Goal: Information Seeking & Learning: Learn about a topic

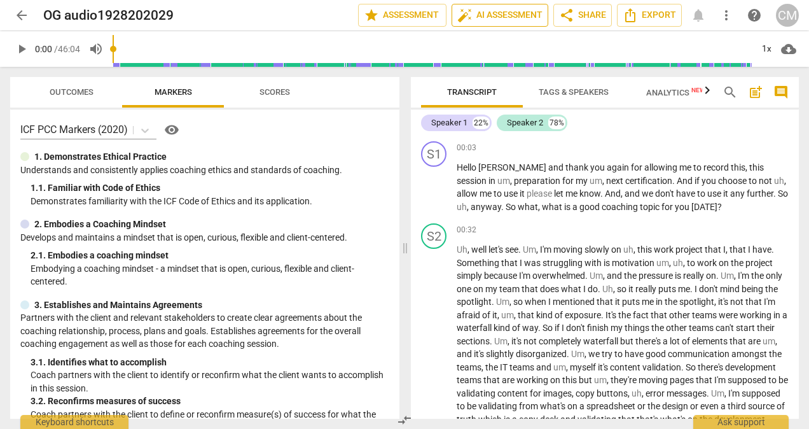
click at [499, 16] on span "auto_fix_high AI Assessment" at bounding box center [499, 15] width 85 height 15
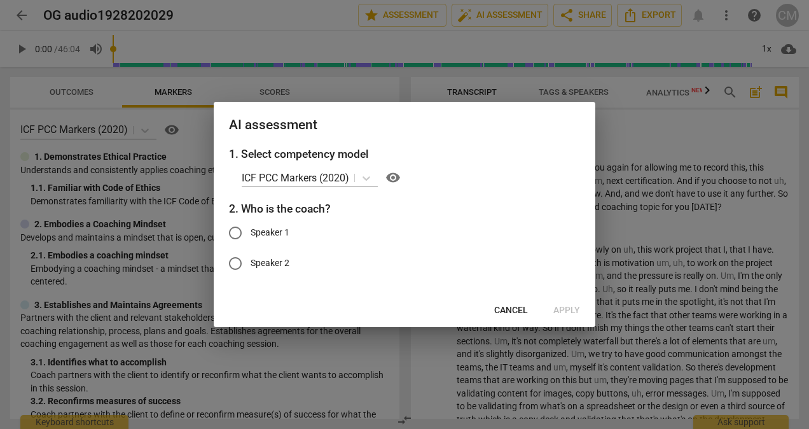
click at [509, 310] on span "Cancel" at bounding box center [511, 310] width 34 height 13
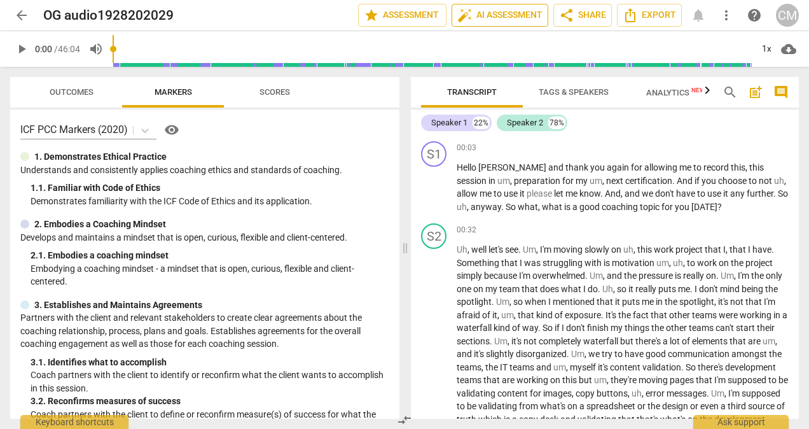
click at [494, 10] on span "auto_fix_high AI Assessment" at bounding box center [499, 15] width 85 height 15
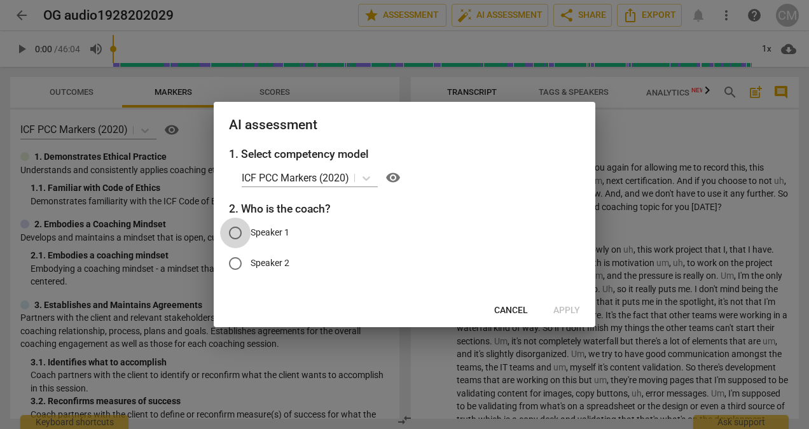
click at [239, 233] on input "Speaker 1" at bounding box center [235, 233] width 31 height 31
radio input "true"
click at [564, 307] on span "Apply" at bounding box center [566, 310] width 27 height 13
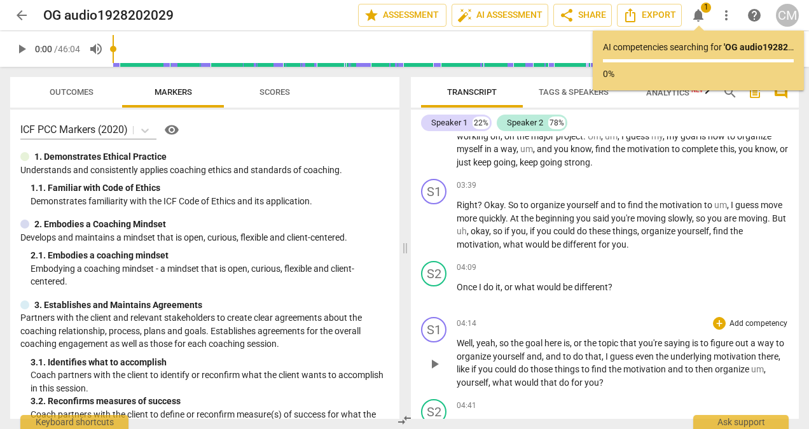
scroll to position [445, 0]
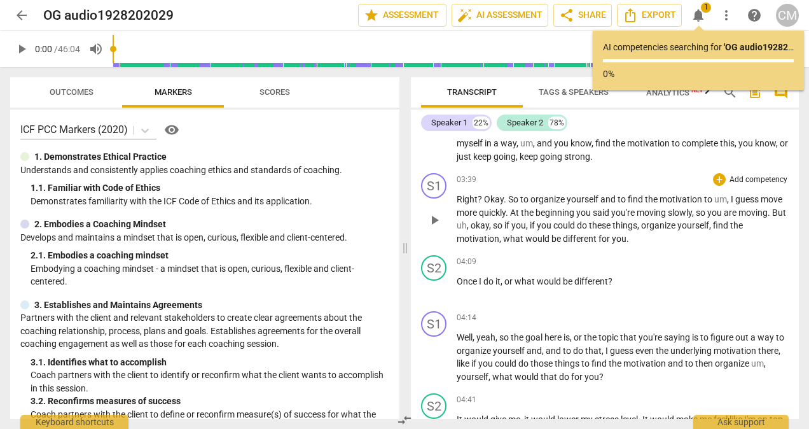
click at [630, 245] on p "Right ? Okay . So to organize yourself and to find the motivation to um , I gue…" at bounding box center [623, 219] width 332 height 52
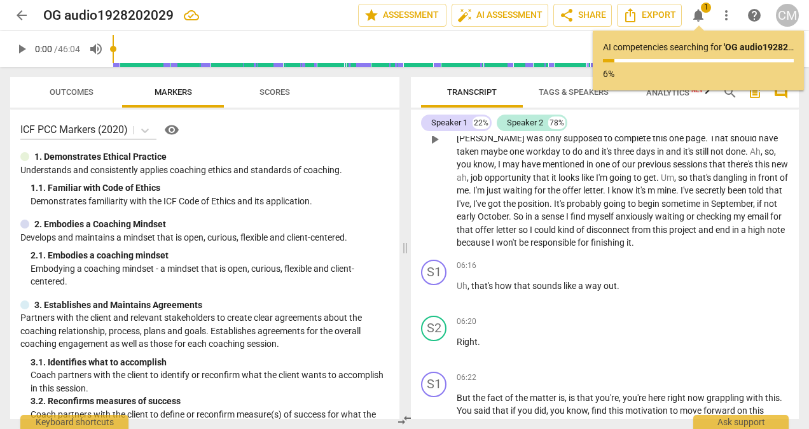
scroll to position [890, 0]
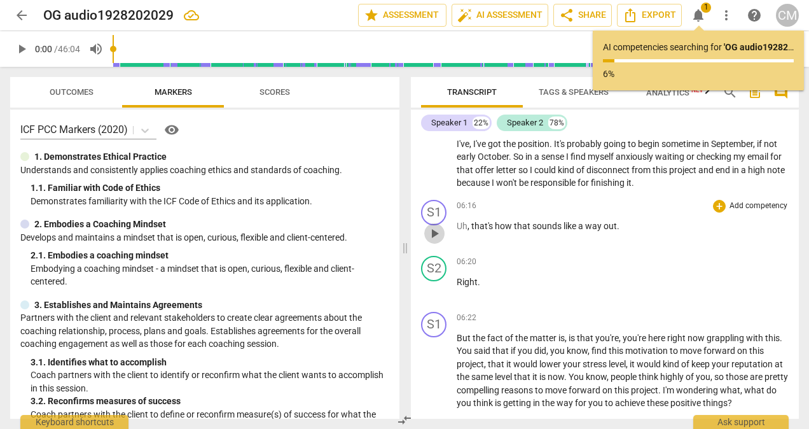
click at [431, 241] on span "play_arrow" at bounding box center [434, 233] width 15 height 15
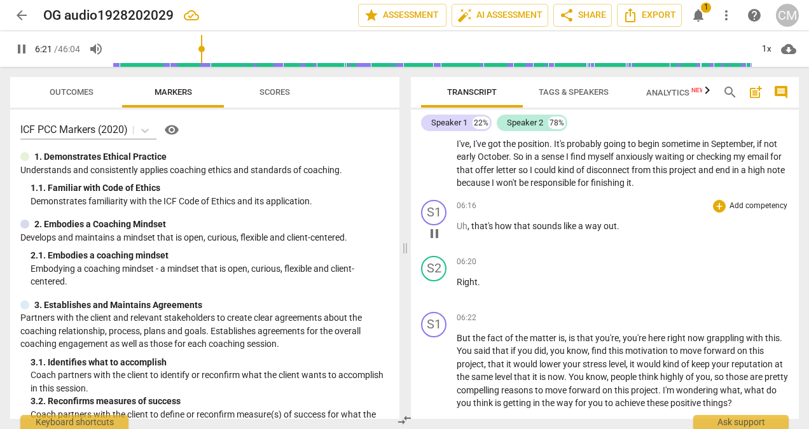
click at [471, 231] on span "," at bounding box center [470, 226] width 4 height 10
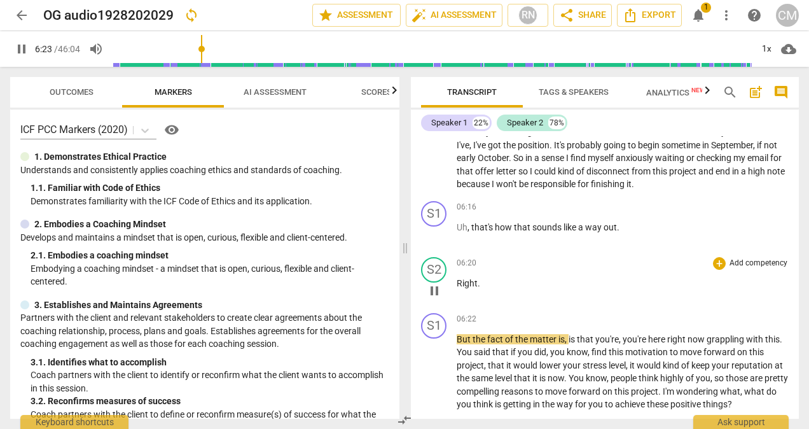
scroll to position [892, 0]
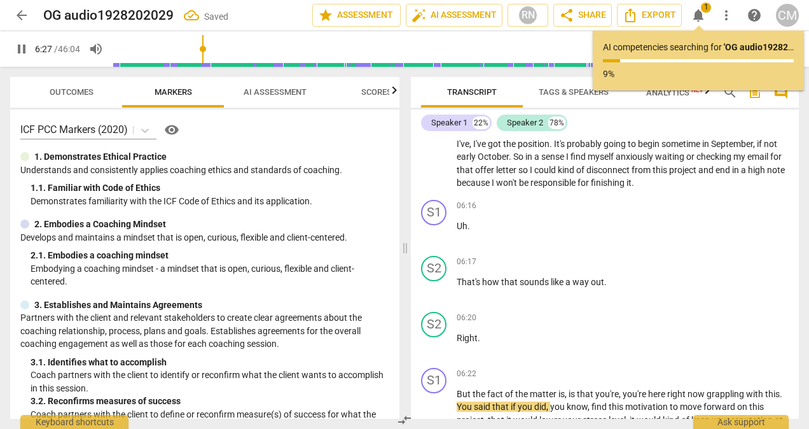
click at [502, 287] on span "that" at bounding box center [510, 282] width 18 height 10
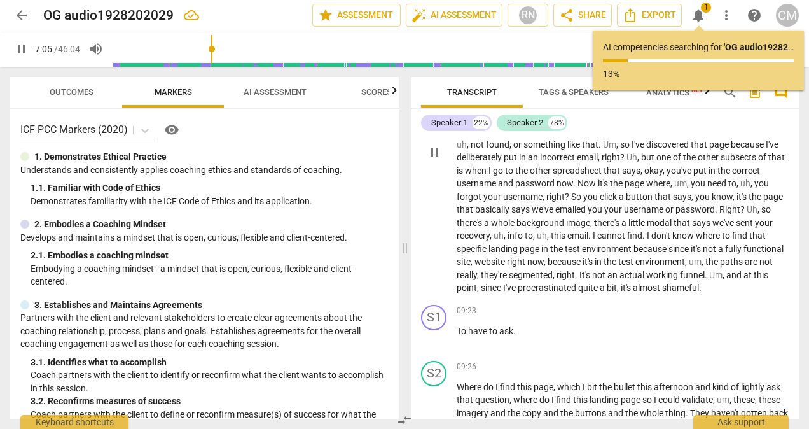
scroll to position [1464, 0]
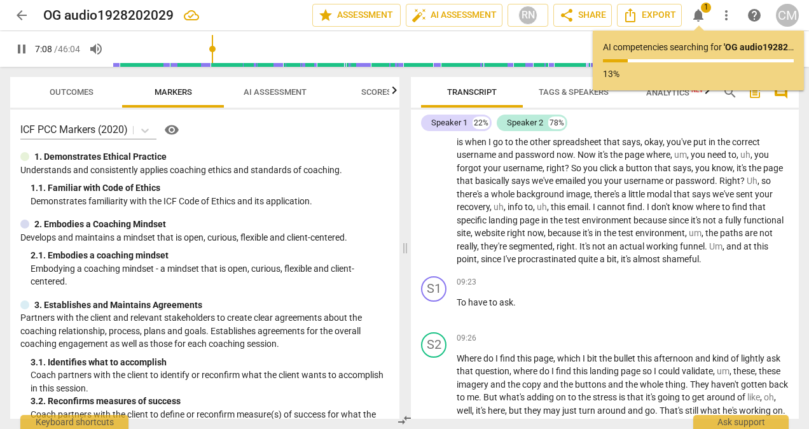
click at [720, 238] on span "paths" at bounding box center [732, 233] width 25 height 10
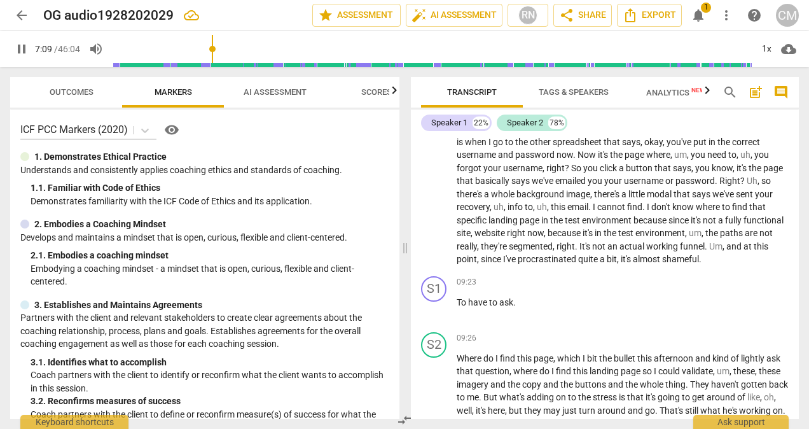
click at [720, 238] on span "paths" at bounding box center [732, 233] width 25 height 10
click at [459, 307] on span "To" at bounding box center [462, 302] width 11 height 10
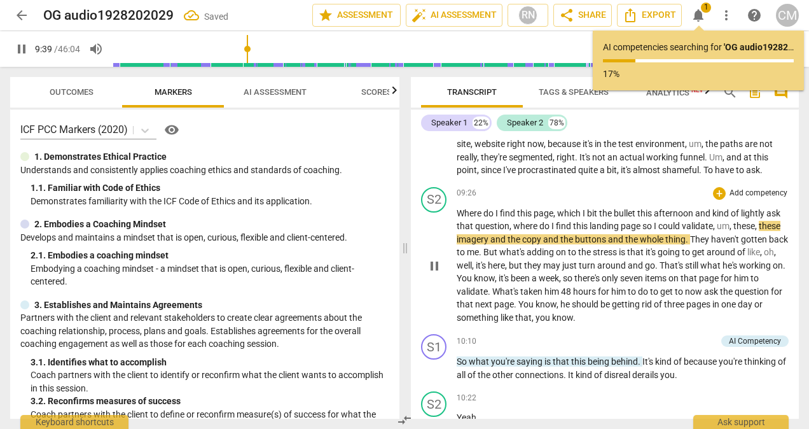
scroll to position [1613, 0]
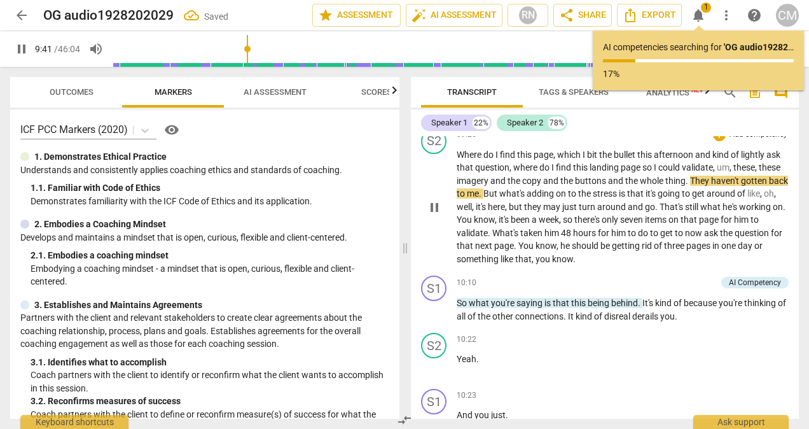
click at [536, 251] on span "You" at bounding box center [526, 245] width 17 height 10
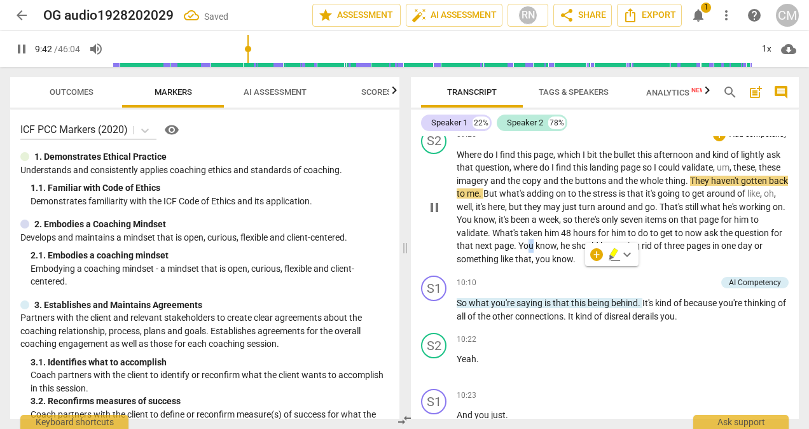
click at [536, 251] on span "You" at bounding box center [526, 245] width 17 height 10
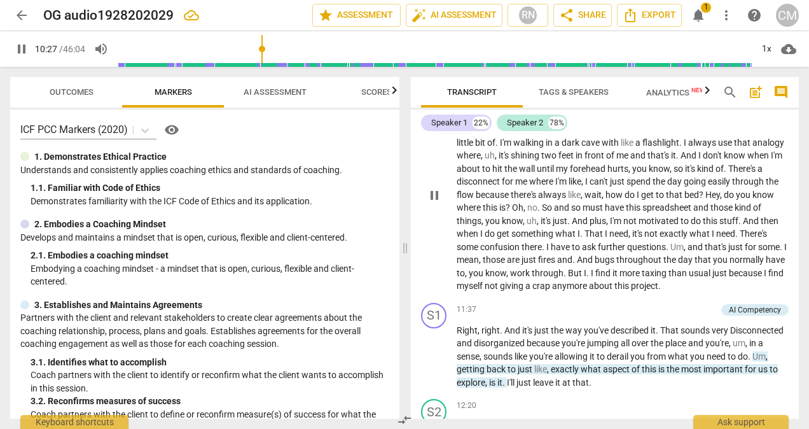
scroll to position [1995, 0]
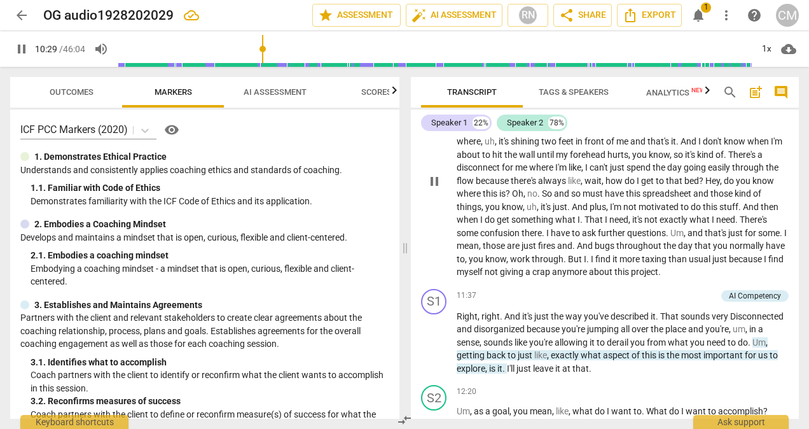
click at [485, 277] on span "myself" at bounding box center [471, 272] width 28 height 10
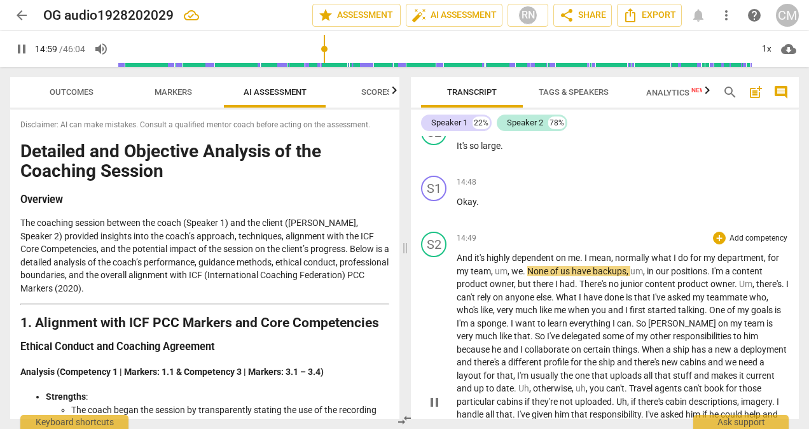
scroll to position [3089, 0]
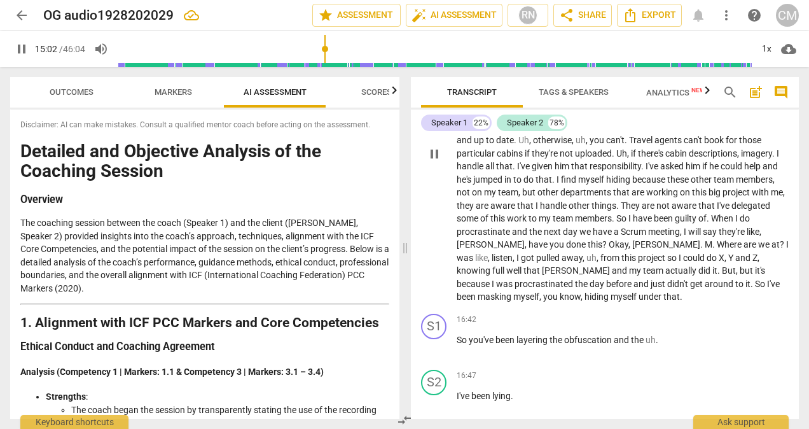
click at [560, 301] on span "know" at bounding box center [570, 296] width 21 height 10
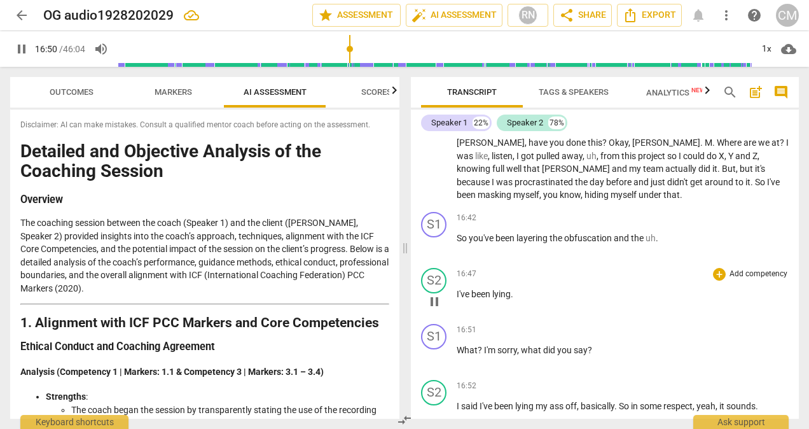
scroll to position [3216, 0]
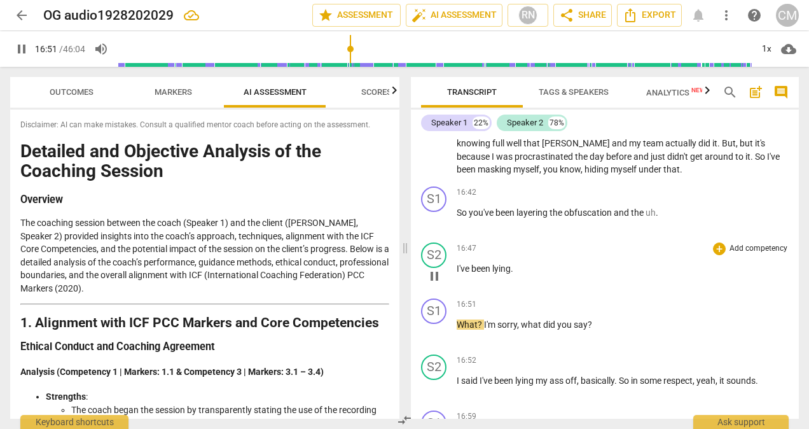
click at [526, 275] on p "I've been lying ." at bounding box center [623, 268] width 332 height 13
type input "1015"
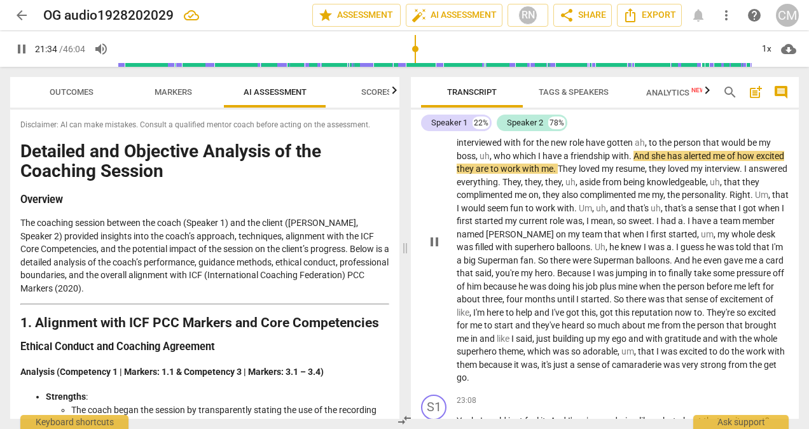
scroll to position [4700, 0]
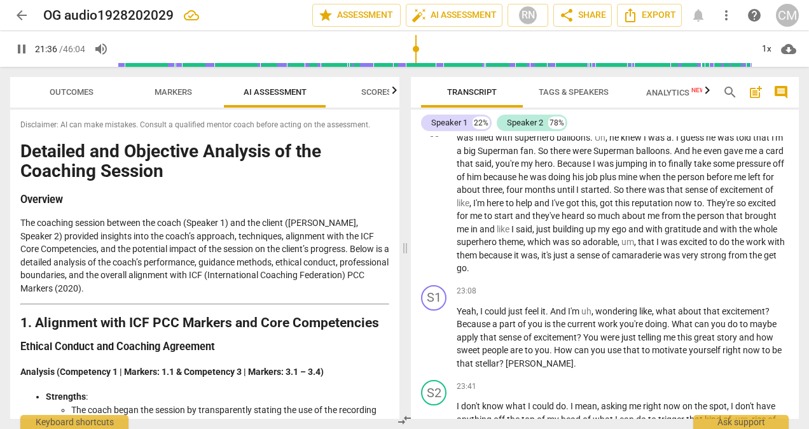
click at [728, 260] on span "from" at bounding box center [738, 255] width 21 height 10
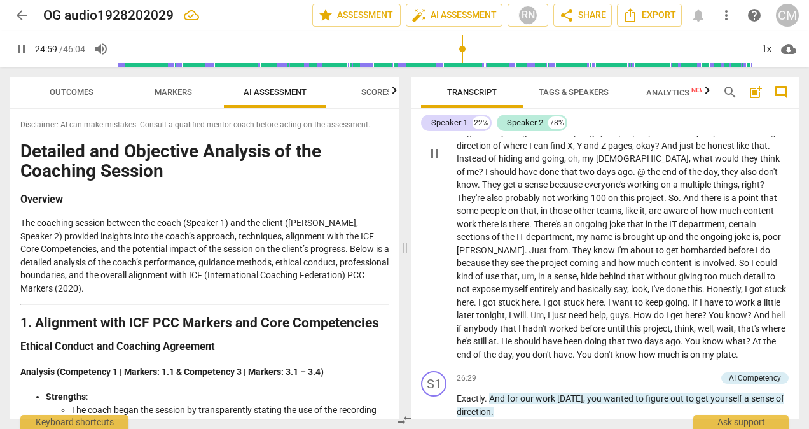
scroll to position [5181, 0]
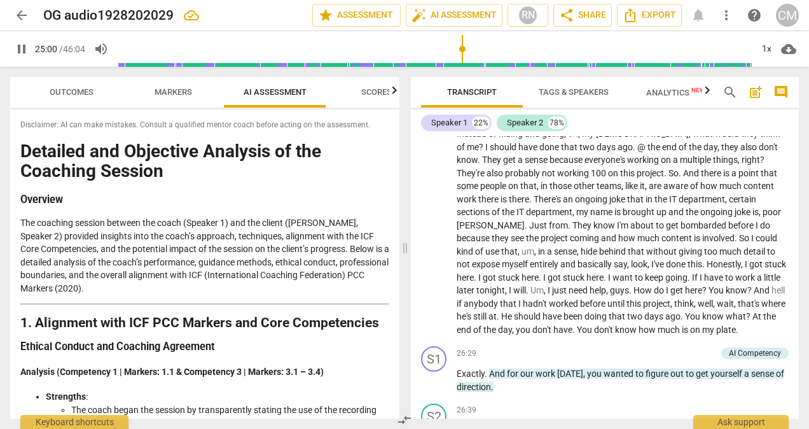
click at [738, 308] on span "that's" at bounding box center [750, 303] width 24 height 10
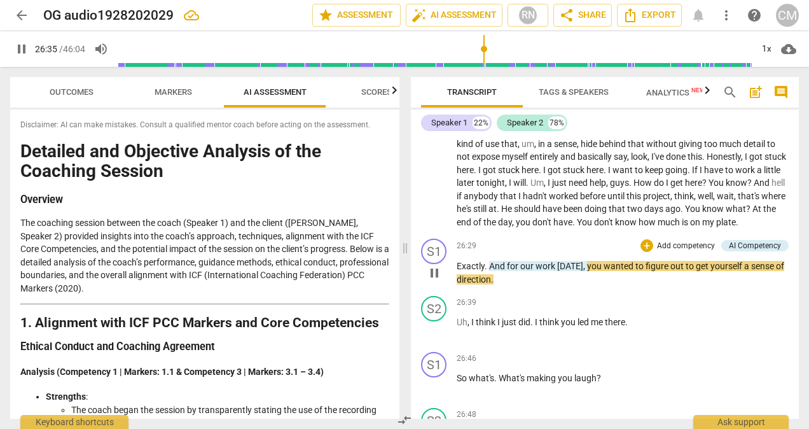
scroll to position [5308, 0]
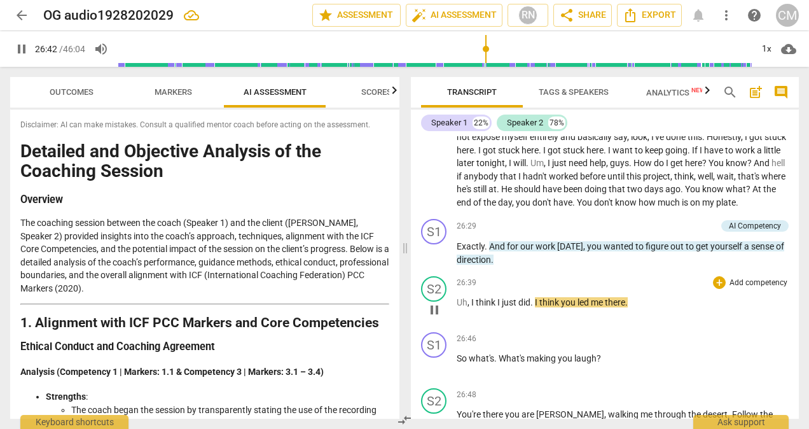
click at [471, 307] on span "I" at bounding box center [473, 302] width 4 height 10
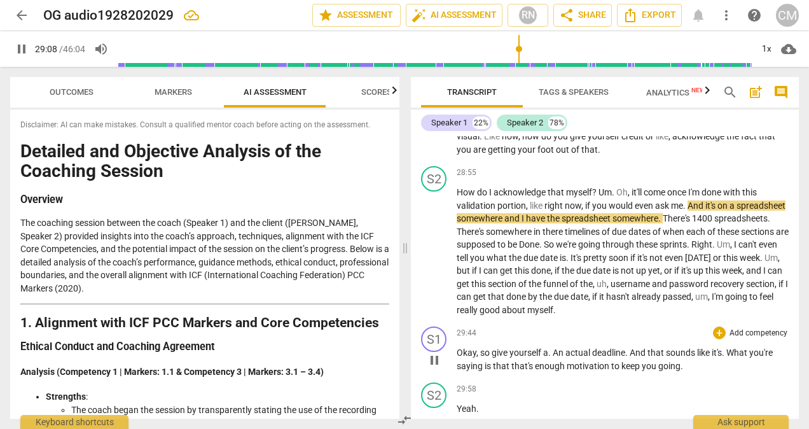
scroll to position [5972, 0]
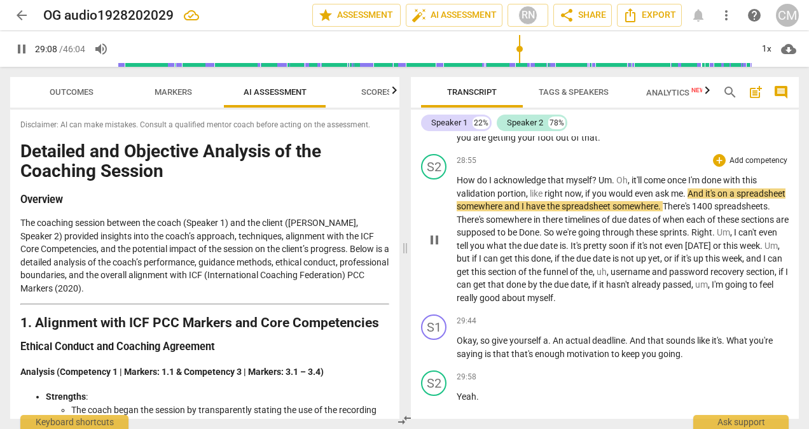
click at [480, 303] on span "really" at bounding box center [468, 298] width 23 height 10
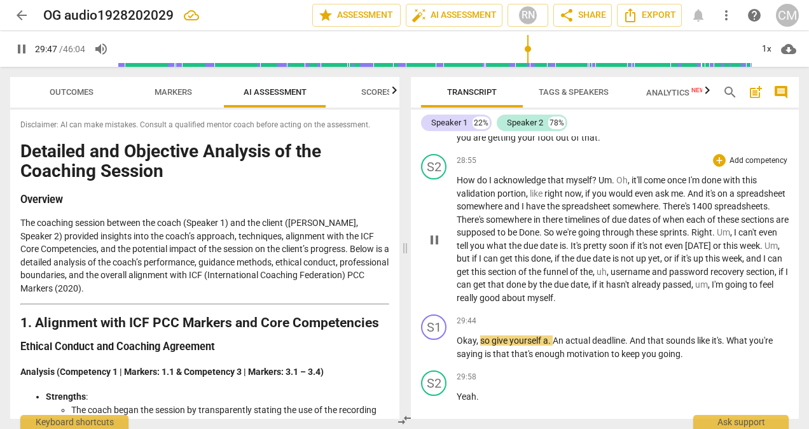
click at [506, 289] on span "that" at bounding box center [497, 284] width 18 height 10
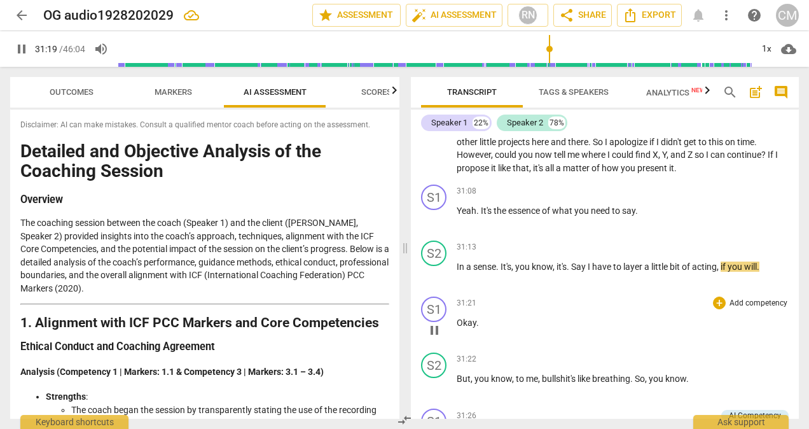
scroll to position [6520, 0]
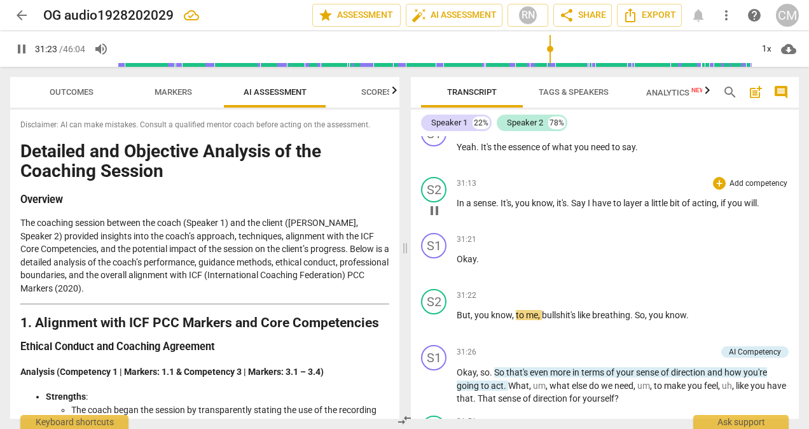
click at [720, 208] on span "," at bounding box center [719, 203] width 4 height 10
type input "1886"
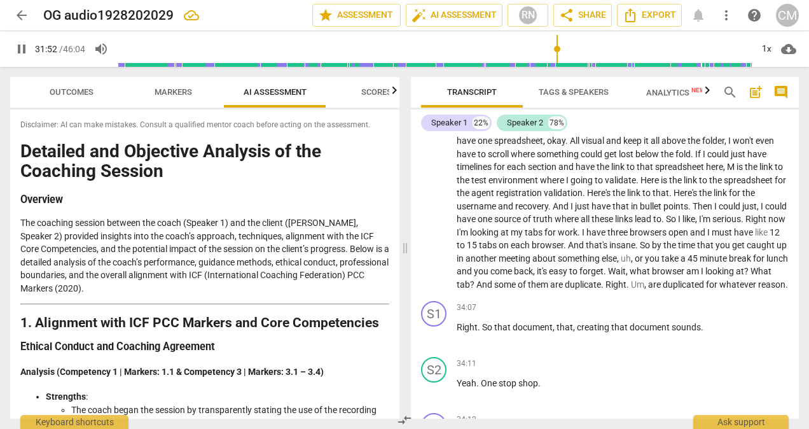
scroll to position [6993, 0]
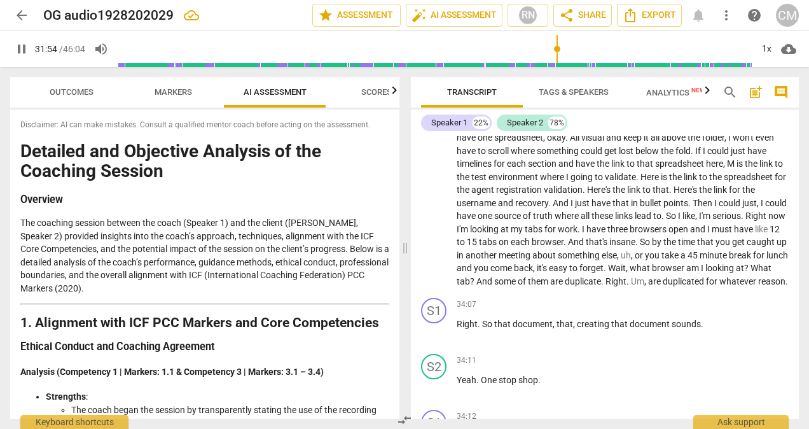
click at [620, 288] on p "Well , if I take some time , maybe even tonight of , um . Because I must have a…" at bounding box center [623, 125] width 332 height 326
click at [627, 286] on span "." at bounding box center [629, 281] width 4 height 10
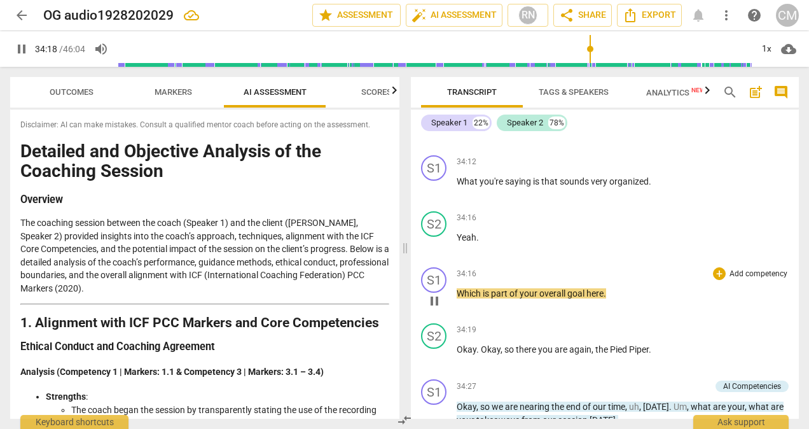
scroll to position [7311, 0]
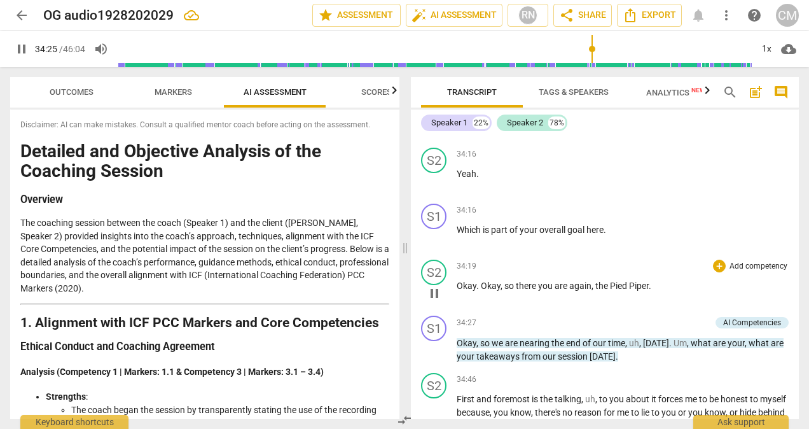
click at [518, 291] on span "there" at bounding box center [527, 286] width 22 height 10
click at [516, 291] on span "there" at bounding box center [527, 286] width 22 height 10
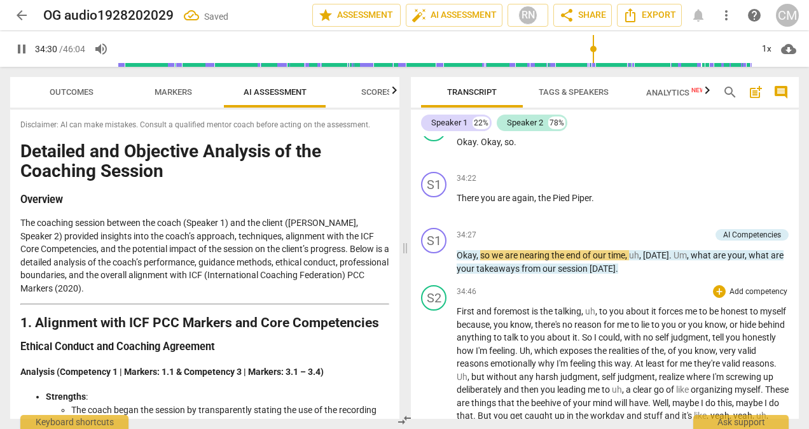
scroll to position [7429, 0]
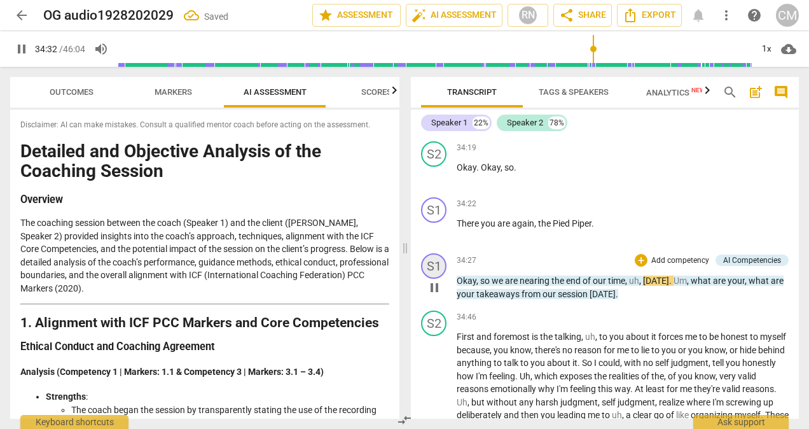
click at [436, 279] on div "S1" at bounding box center [433, 265] width 25 height 25
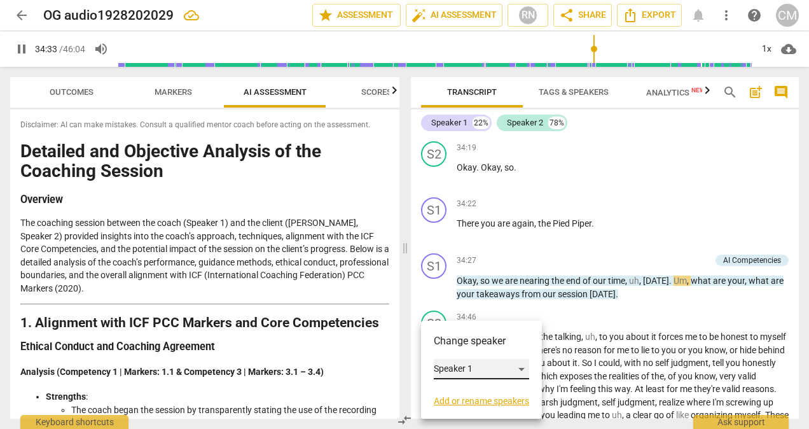
click at [444, 366] on div "Speaker 1" at bounding box center [481, 369] width 95 height 20
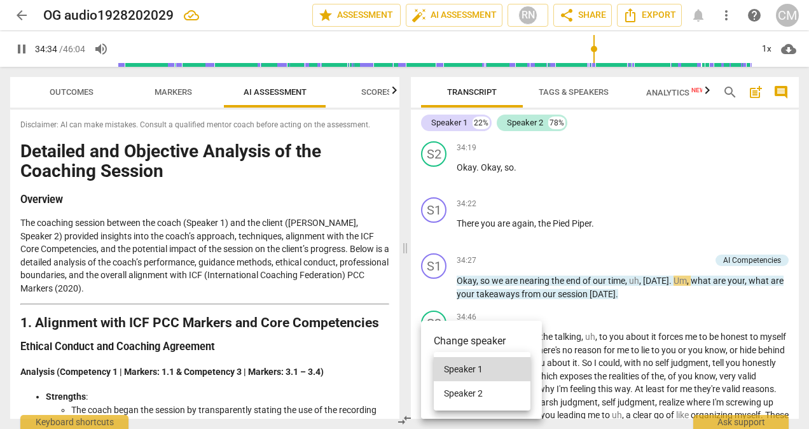
click at [448, 391] on li "Speaker 2" at bounding box center [482, 393] width 97 height 24
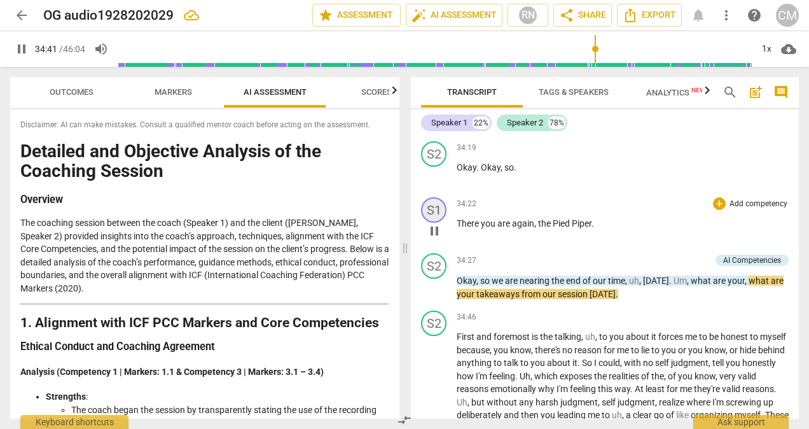
click at [436, 223] on div "S1" at bounding box center [433, 209] width 25 height 25
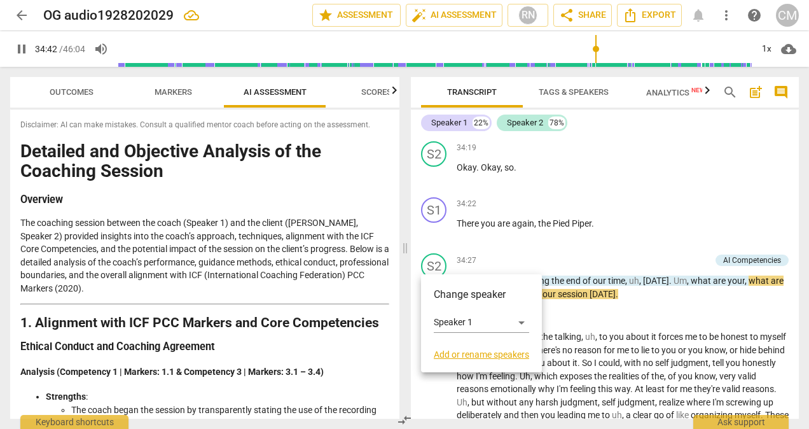
click at [673, 303] on div at bounding box center [404, 214] width 809 height 429
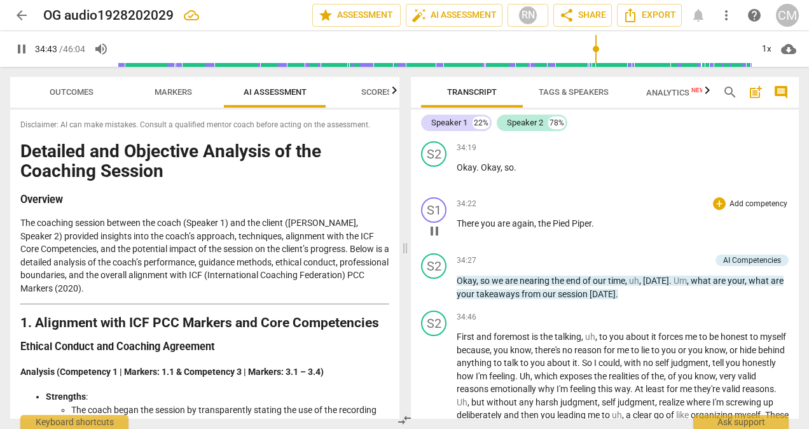
click at [436, 239] on span "pause" at bounding box center [434, 230] width 15 height 15
click at [436, 239] on span "play_arrow" at bounding box center [434, 230] width 15 height 15
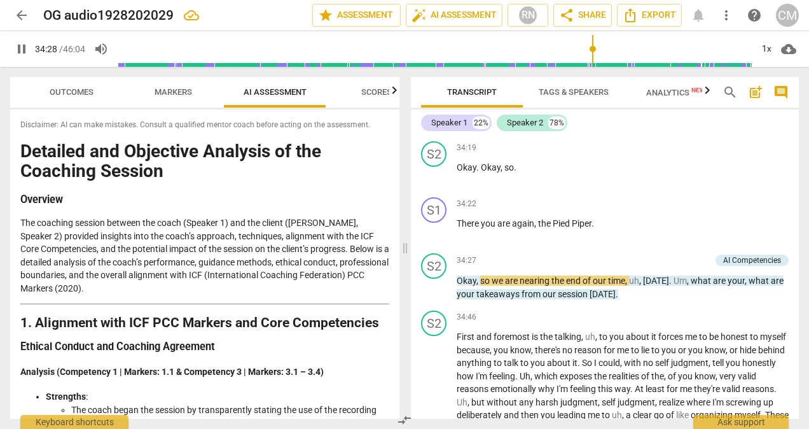
click at [433, 111] on div "S1" at bounding box center [433, 97] width 25 height 25
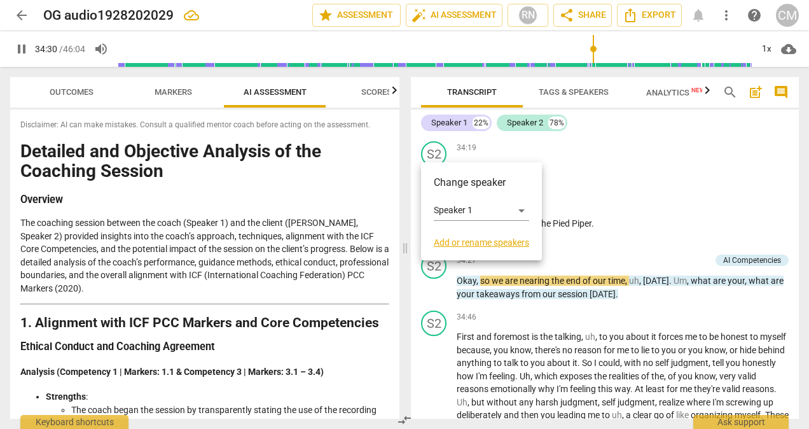
drag, startPoint x: 679, startPoint y: 239, endPoint x: 566, endPoint y: 190, distance: 123.4
click at [677, 237] on div at bounding box center [404, 214] width 809 height 429
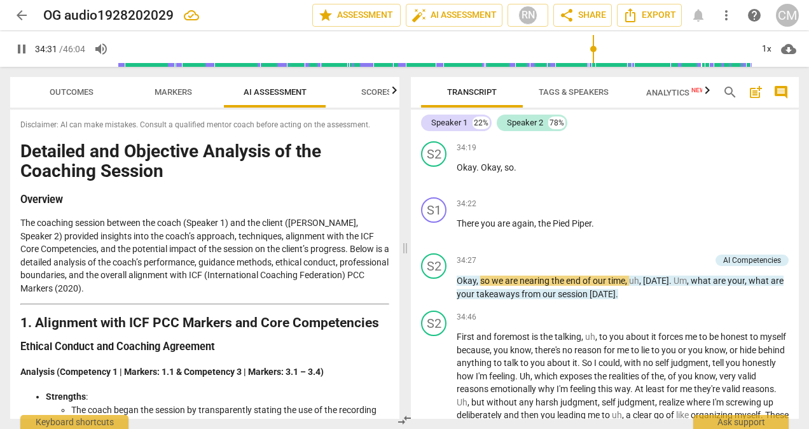
click at [435, 127] on span "pause" at bounding box center [434, 118] width 15 height 15
click at [435, 127] on span "play_arrow" at bounding box center [434, 118] width 15 height 15
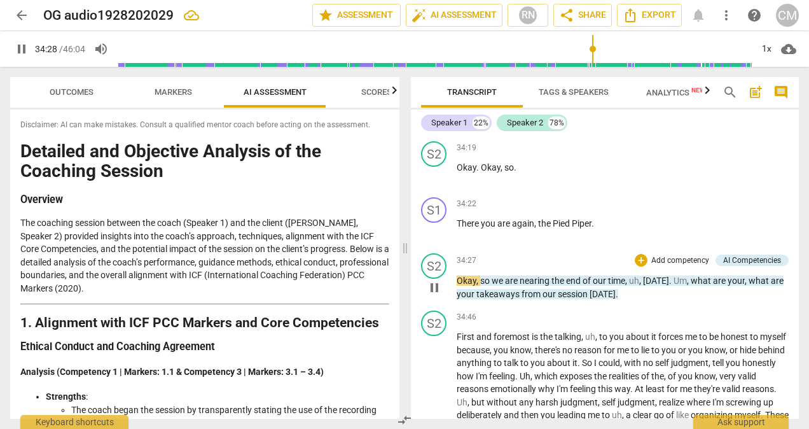
scroll to position [7493, 0]
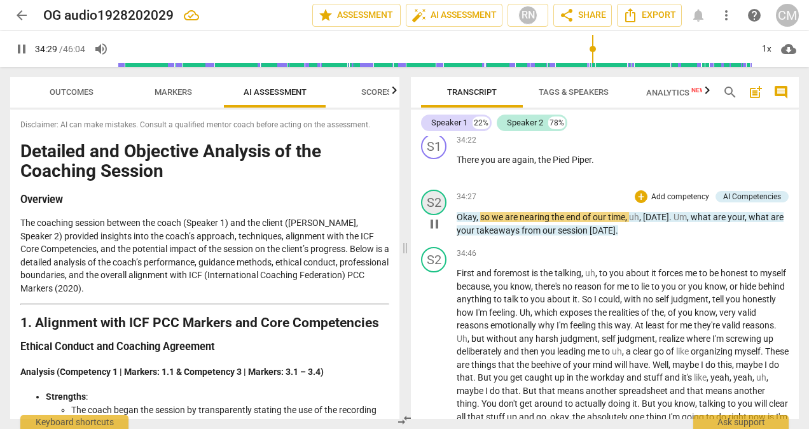
click at [443, 215] on div "S2" at bounding box center [433, 202] width 25 height 25
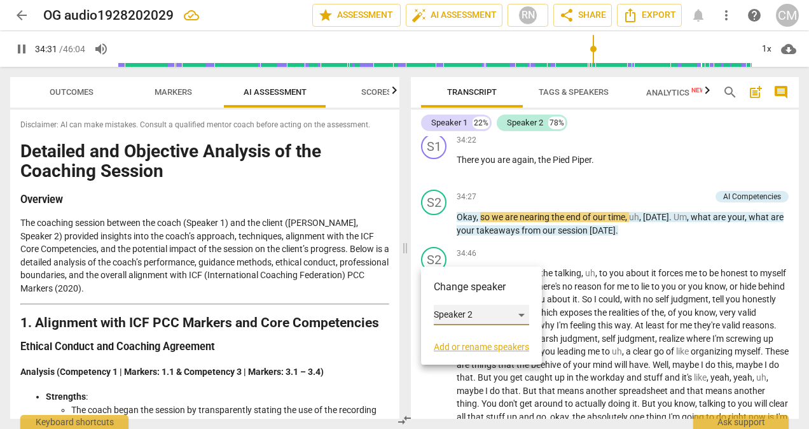
click at [454, 317] on div "Speaker 2" at bounding box center [481, 315] width 95 height 20
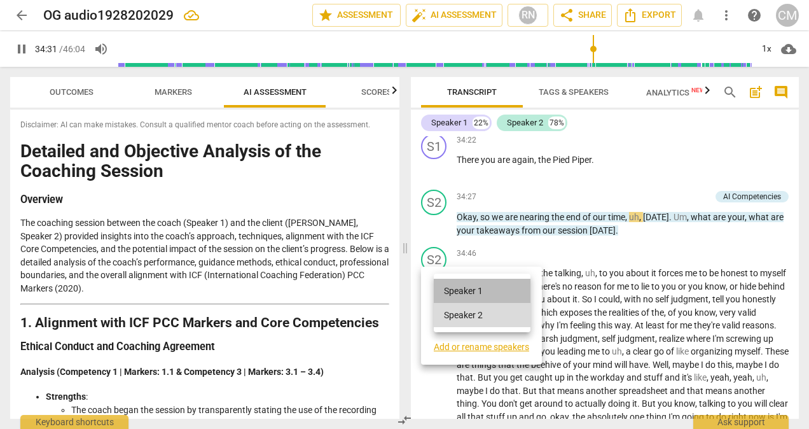
click at [476, 298] on li "Speaker 1" at bounding box center [482, 291] width 97 height 24
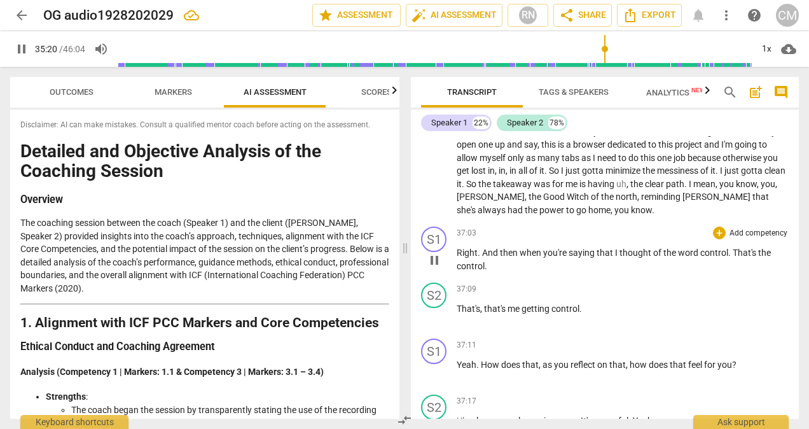
scroll to position [7874, 0]
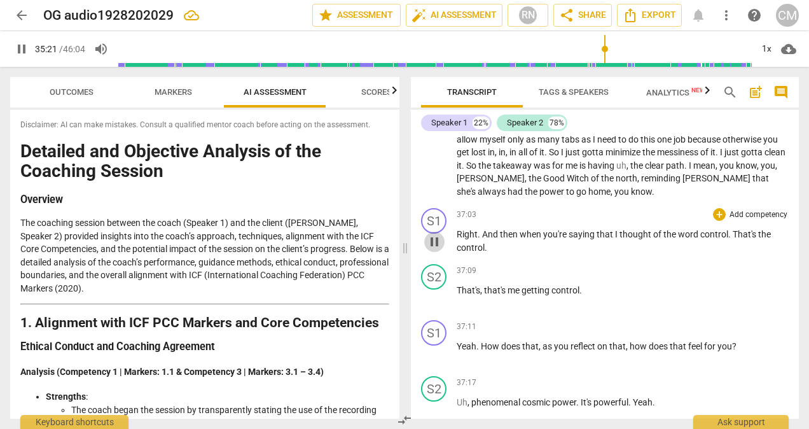
click at [436, 249] on span "pause" at bounding box center [434, 241] width 15 height 15
click at [434, 249] on span "play_arrow" at bounding box center [434, 241] width 15 height 15
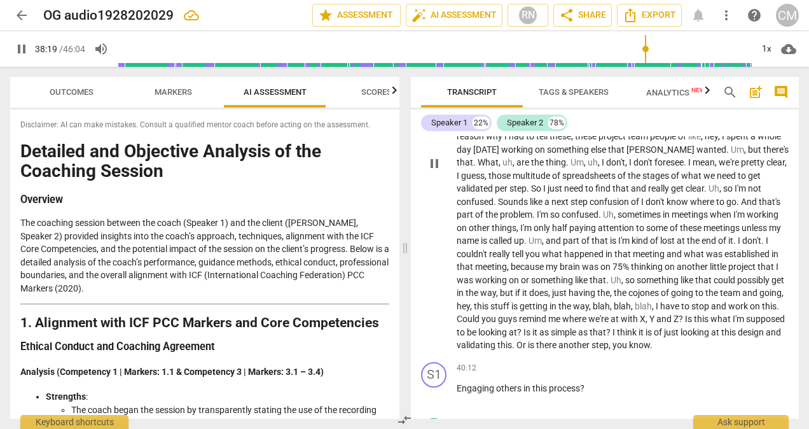
scroll to position [8415, 0]
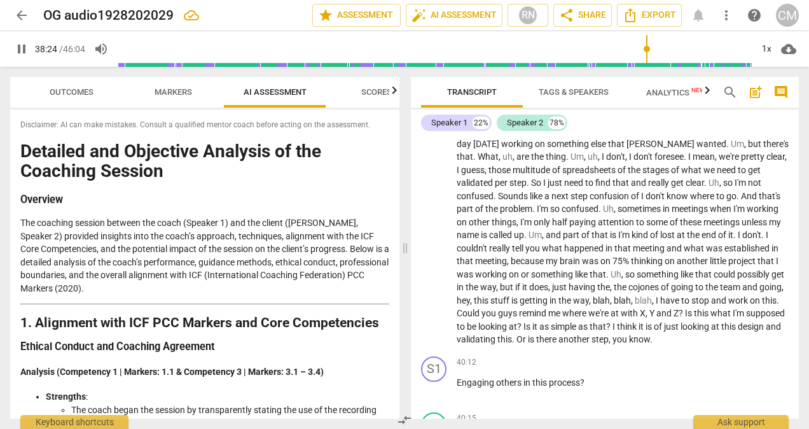
click at [20, 46] on span "pause" at bounding box center [21, 48] width 15 height 15
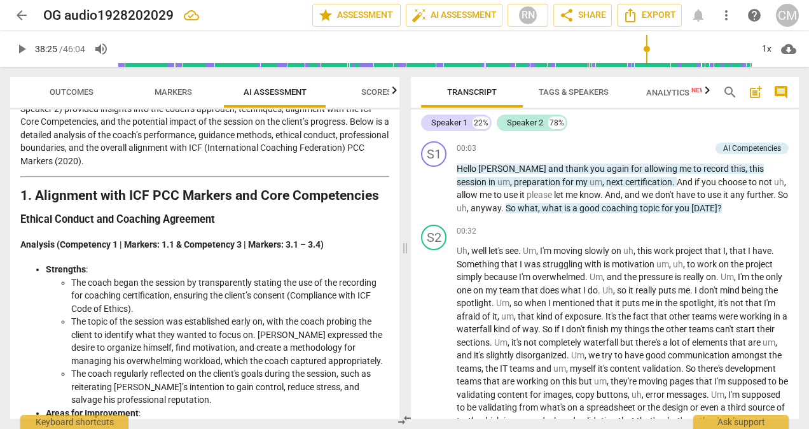
scroll to position [0, 0]
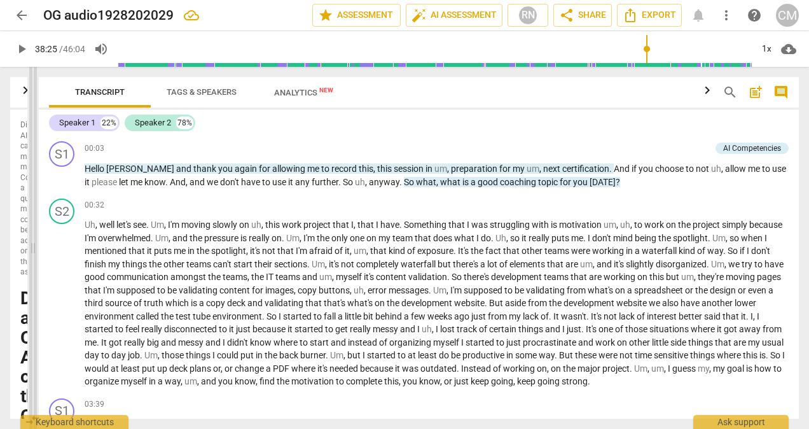
drag, startPoint x: 406, startPoint y: 155, endPoint x: 34, endPoint y: 170, distance: 372.4
click at [34, 170] on span at bounding box center [33, 248] width 8 height 362
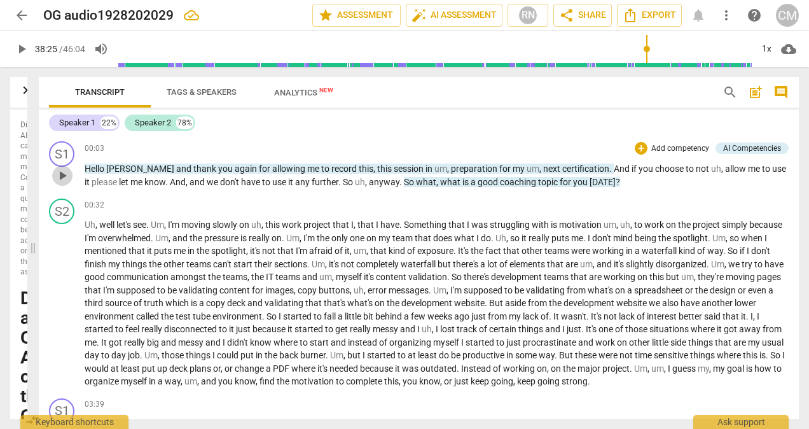
click at [64, 178] on span "play_arrow" at bounding box center [62, 175] width 15 height 15
click at [66, 175] on span "pause" at bounding box center [62, 175] width 15 height 15
click at [66, 177] on span "play_arrow" at bounding box center [62, 175] width 15 height 15
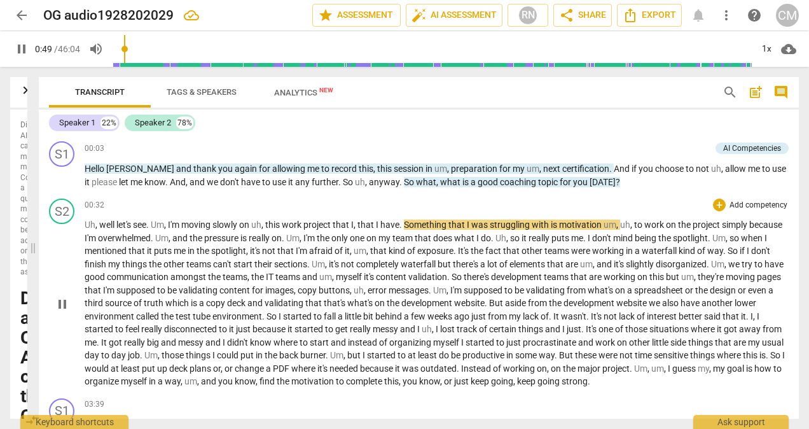
click at [64, 302] on span "pause" at bounding box center [62, 303] width 15 height 15
click at [770, 46] on div "1x" at bounding box center [766, 49] width 24 height 20
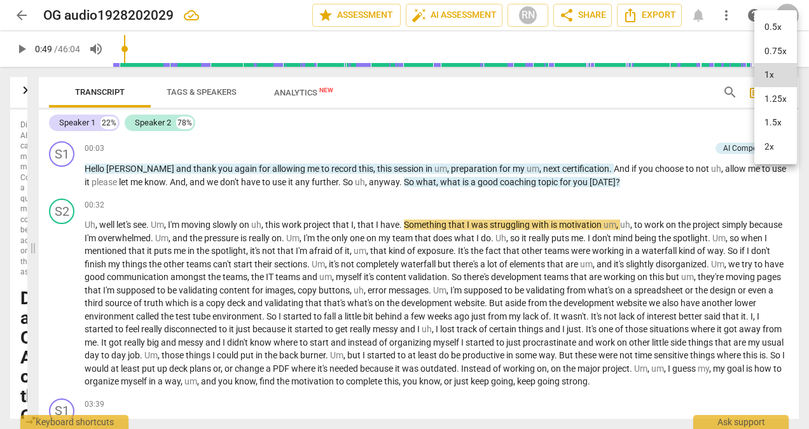
click at [772, 125] on li "1.5x" at bounding box center [775, 123] width 43 height 24
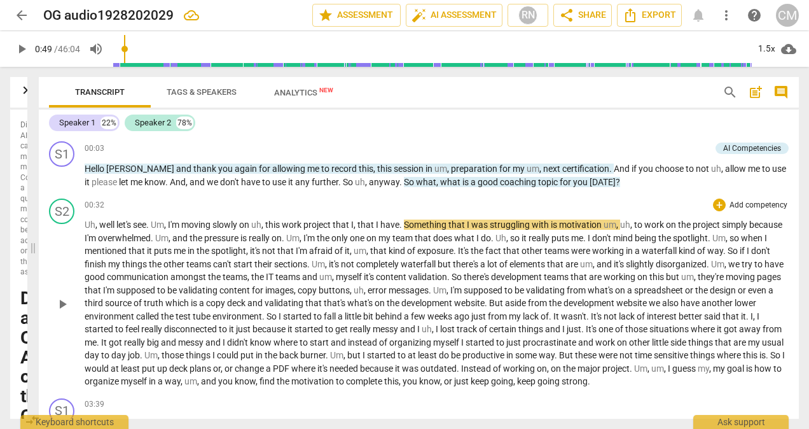
click at [65, 302] on span "play_arrow" at bounding box center [62, 303] width 15 height 15
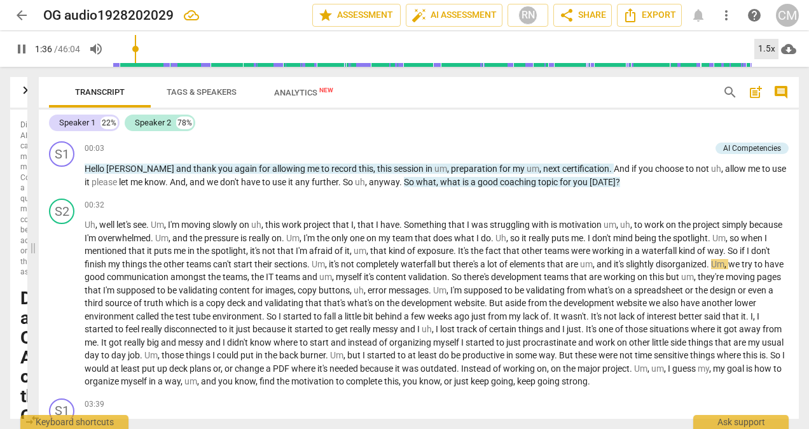
click at [772, 52] on div "1.5x" at bounding box center [766, 49] width 24 height 20
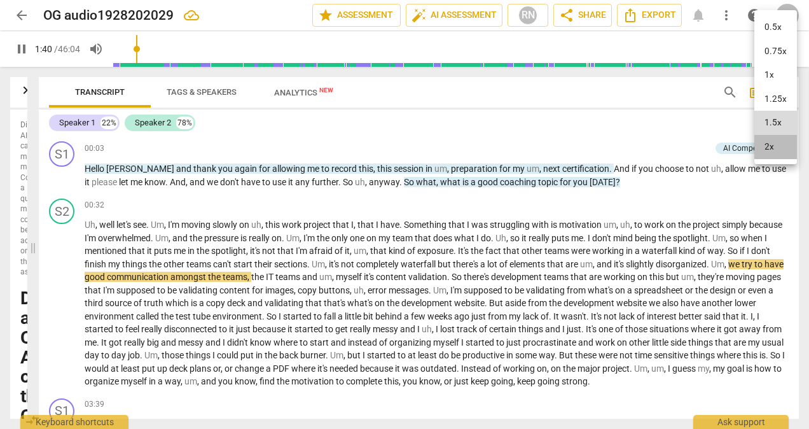
click at [767, 148] on li "2x" at bounding box center [775, 147] width 43 height 24
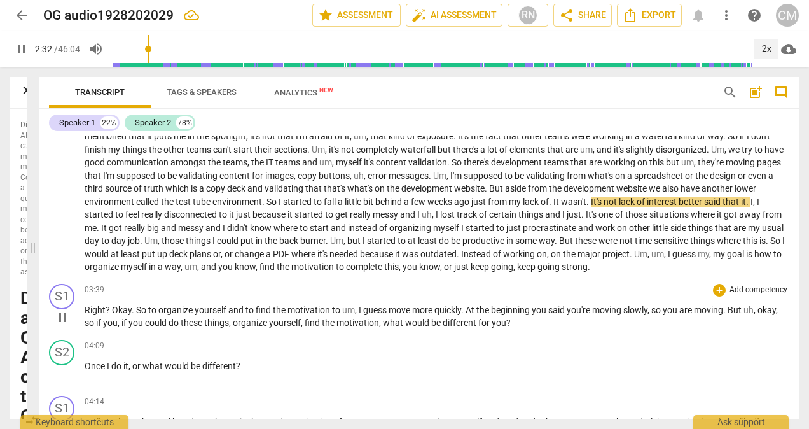
scroll to position [127, 0]
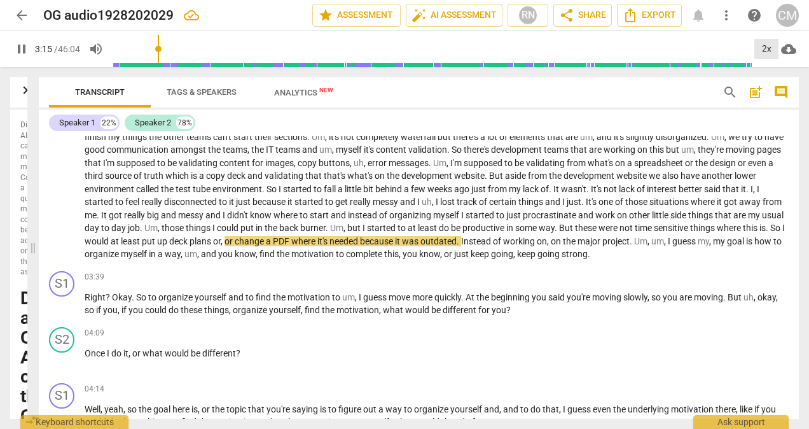
click at [772, 53] on div "2x" at bounding box center [766, 49] width 24 height 20
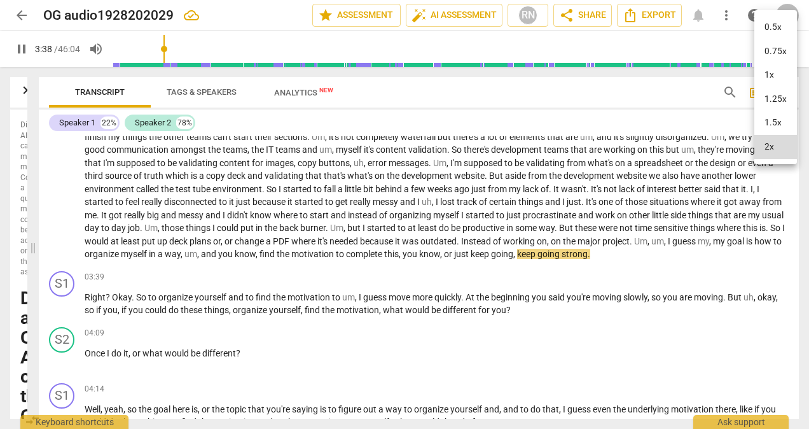
click at [780, 93] on li "1.25x" at bounding box center [775, 99] width 43 height 24
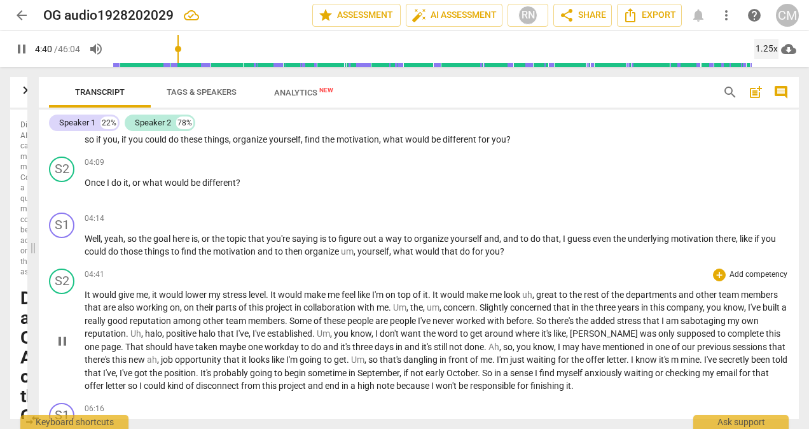
scroll to position [318, 0]
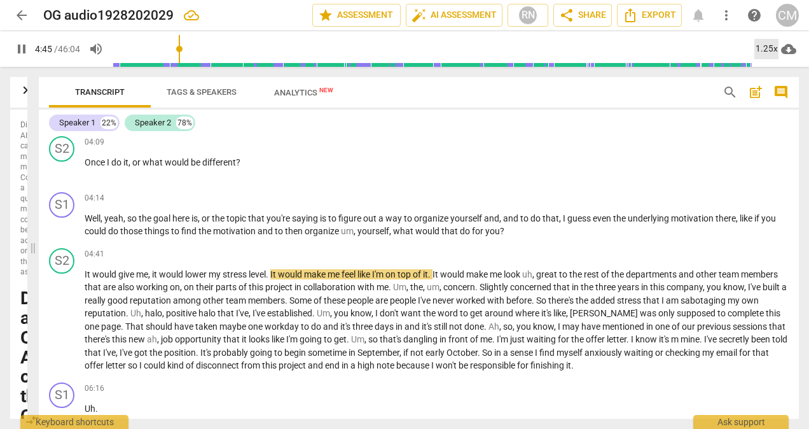
click at [768, 50] on div "1.25x" at bounding box center [766, 49] width 24 height 20
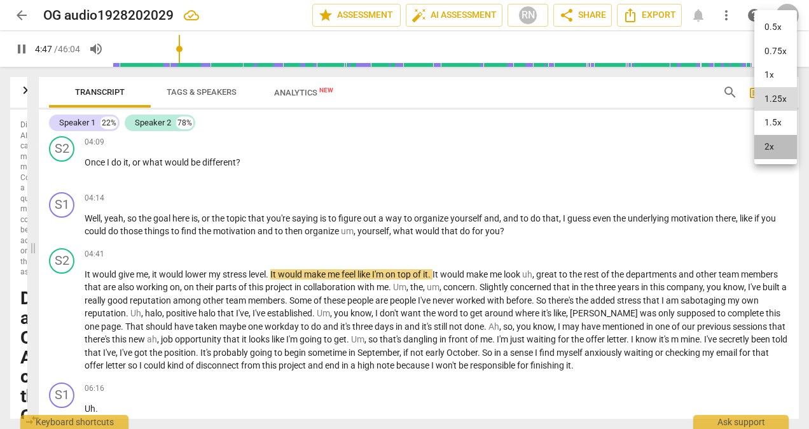
click at [770, 151] on li "2x" at bounding box center [775, 147] width 43 height 24
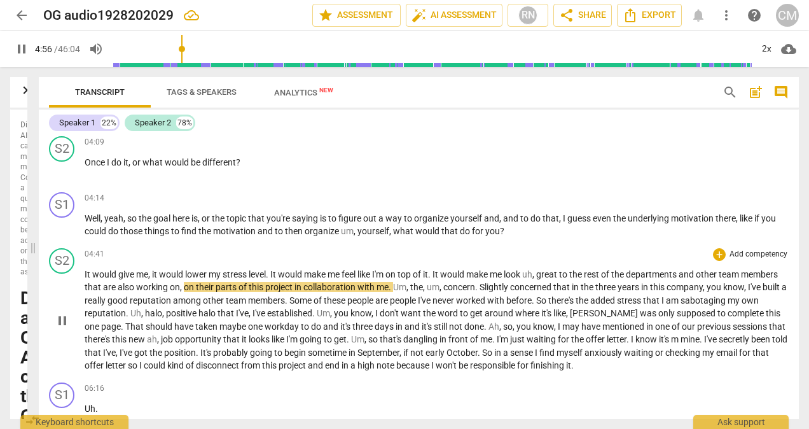
click at [64, 317] on span "pause" at bounding box center [62, 320] width 15 height 15
click at [61, 321] on span "play_arrow" at bounding box center [62, 320] width 15 height 15
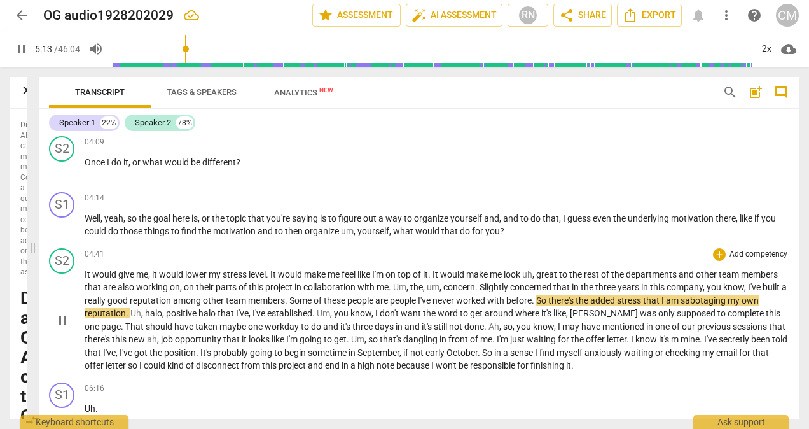
click at [59, 322] on span "pause" at bounding box center [62, 320] width 15 height 15
click at [764, 44] on div "2x" at bounding box center [766, 49] width 24 height 20
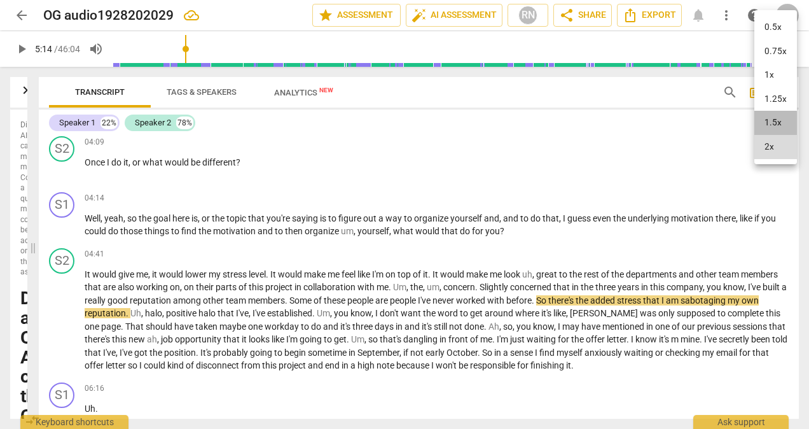
click at [773, 123] on li "1.5x" at bounding box center [775, 123] width 43 height 24
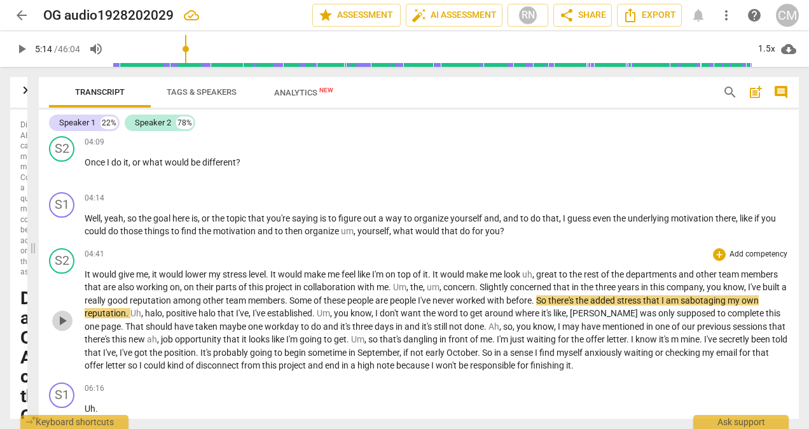
click at [65, 321] on span "play_arrow" at bounding box center [62, 320] width 15 height 15
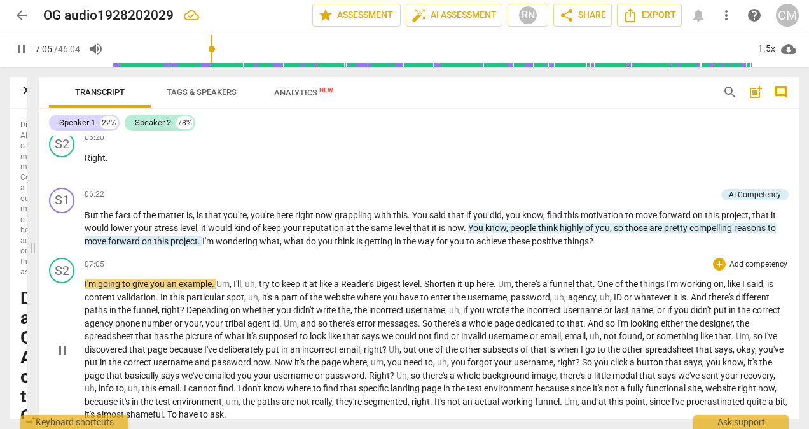
scroll to position [763, 0]
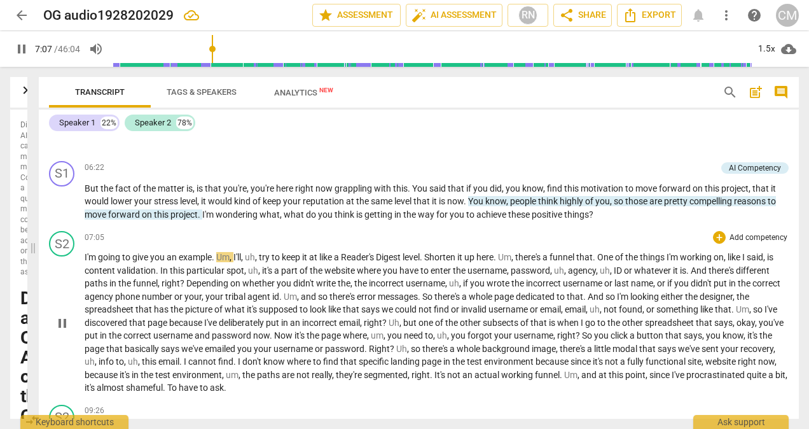
click at [67, 326] on span "pause" at bounding box center [62, 322] width 15 height 15
click at [66, 320] on span "play_arrow" at bounding box center [62, 322] width 15 height 15
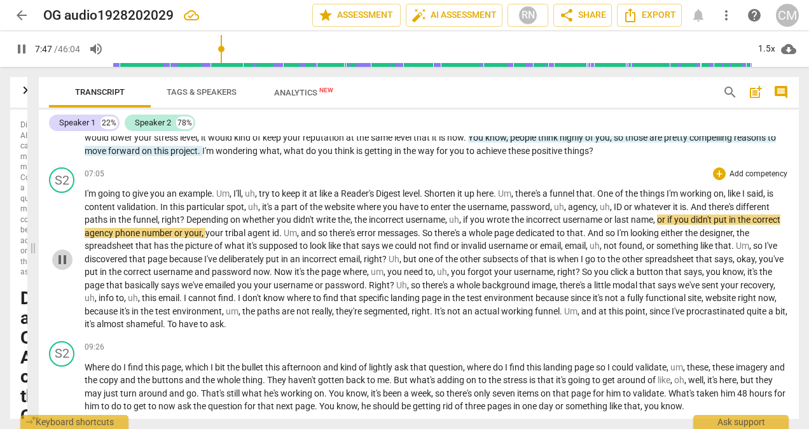
click at [63, 264] on span "pause" at bounding box center [62, 259] width 15 height 15
click at [222, 308] on span "environment" at bounding box center [197, 311] width 50 height 10
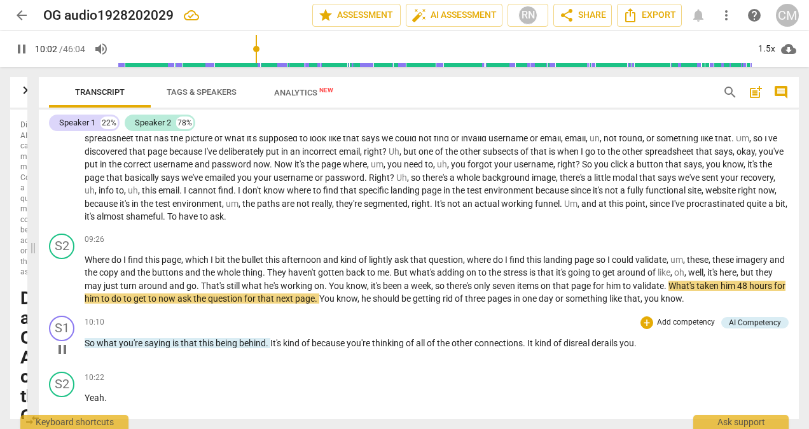
scroll to position [954, 0]
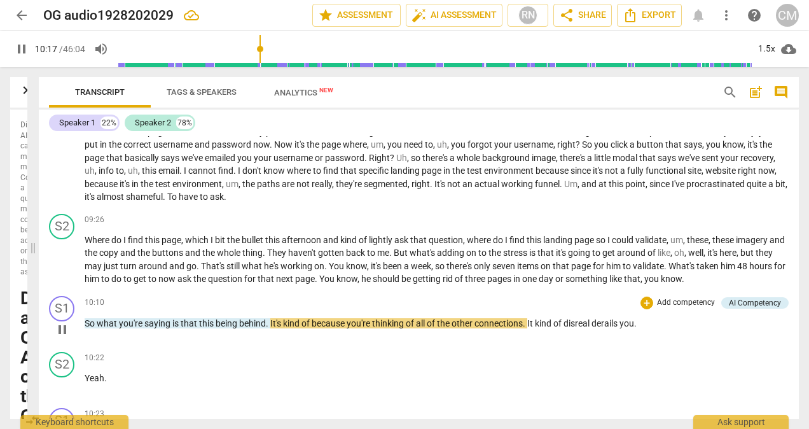
click at [71, 326] on span "pause" at bounding box center [62, 329] width 20 height 15
click at [67, 332] on span "play_arrow" at bounding box center [62, 329] width 15 height 15
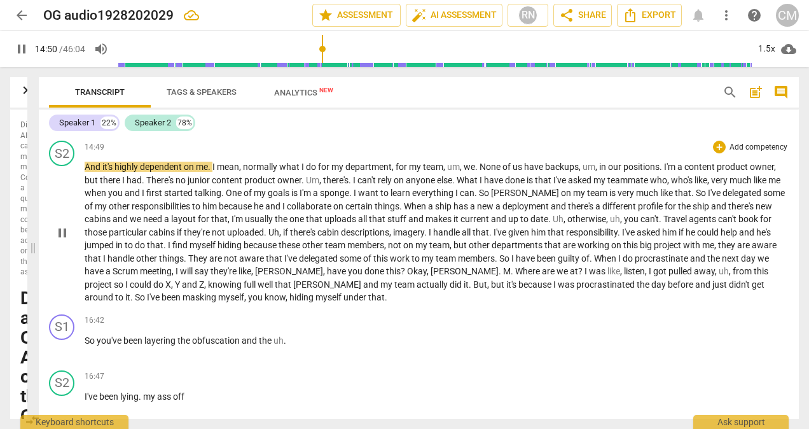
scroll to position [2072, 0]
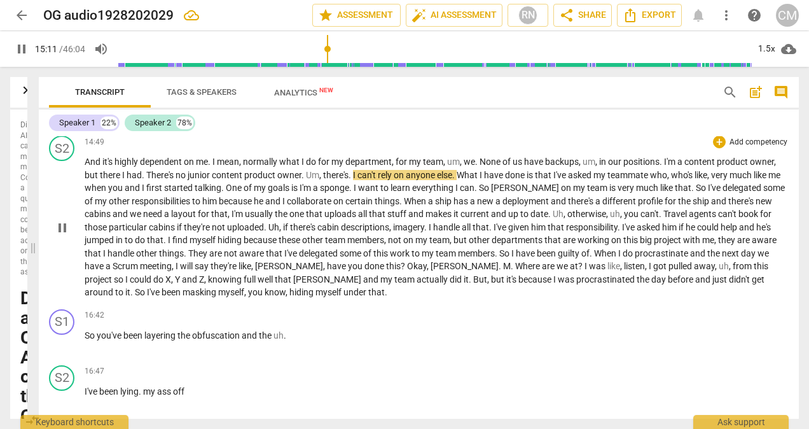
click at [60, 232] on span "pause" at bounding box center [62, 227] width 15 height 15
click at [459, 366] on div "16:47 + Add competency keyboard_arrow_right" at bounding box center [437, 371] width 704 height 13
click at [431, 262] on span "[PERSON_NAME]" at bounding box center [465, 266] width 68 height 10
click at [518, 280] on span "because" at bounding box center [535, 279] width 35 height 10
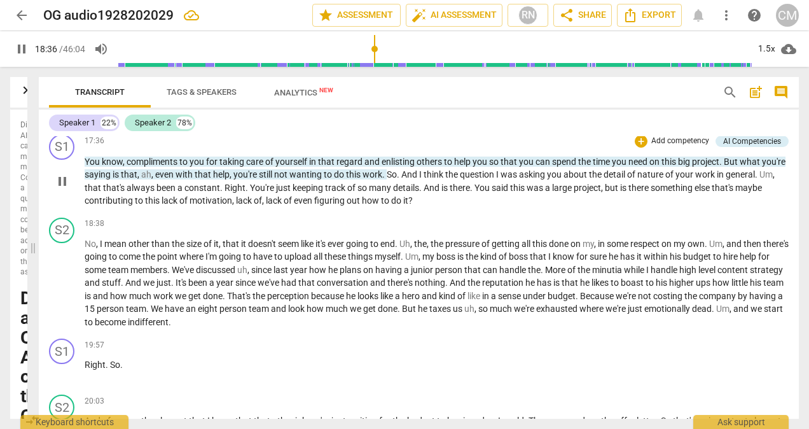
scroll to position [2836, 0]
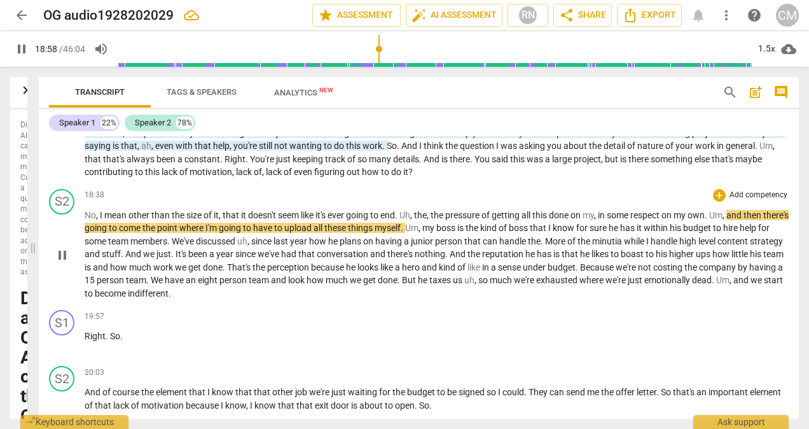
click at [363, 279] on span "we" at bounding box center [356, 280] width 13 height 10
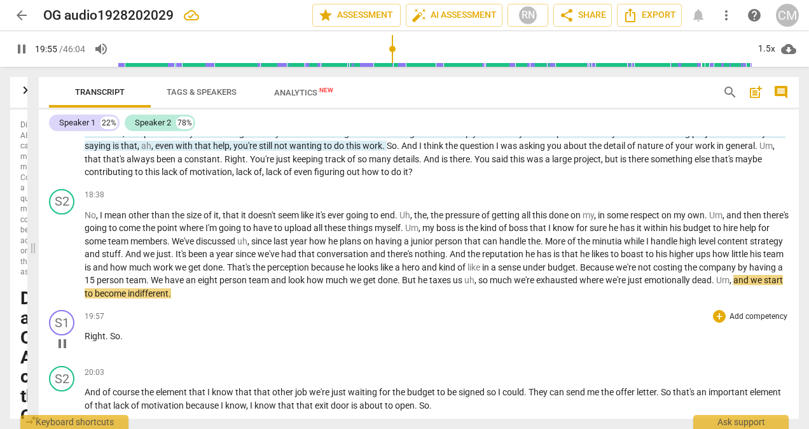
click at [61, 340] on span "pause" at bounding box center [62, 343] width 15 height 15
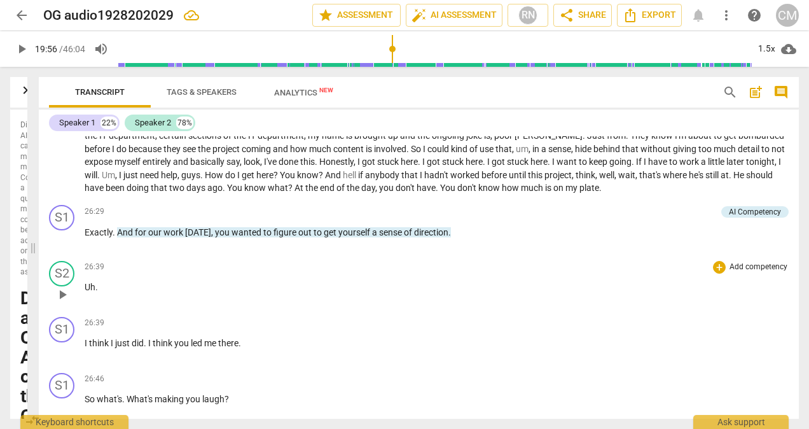
scroll to position [3726, 0]
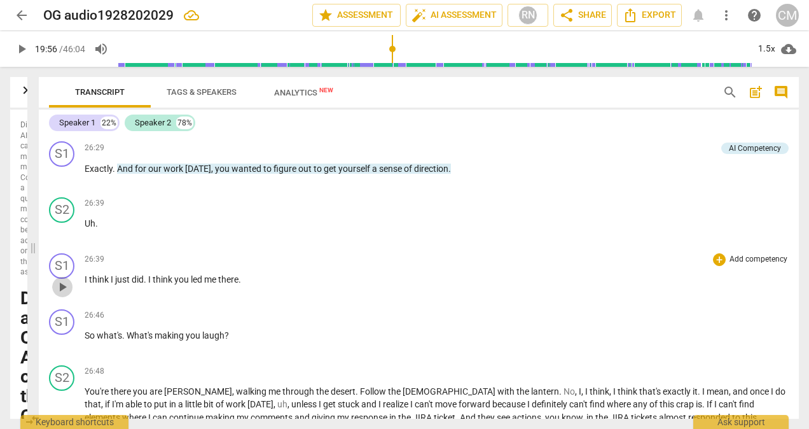
click at [62, 284] on span "play_arrow" at bounding box center [62, 286] width 15 height 15
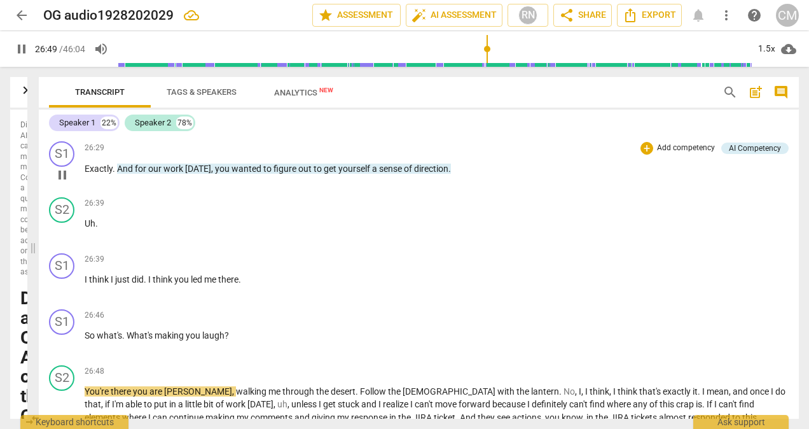
click at [67, 174] on span "pause" at bounding box center [62, 174] width 15 height 15
click at [64, 176] on span "play_arrow" at bounding box center [62, 174] width 15 height 15
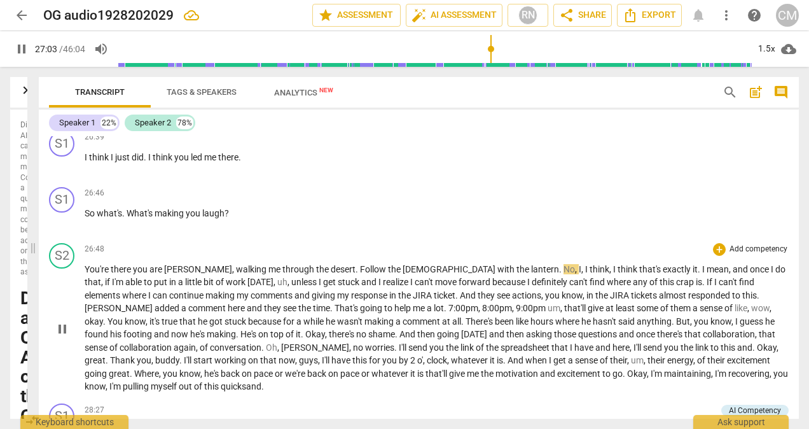
scroll to position [3853, 0]
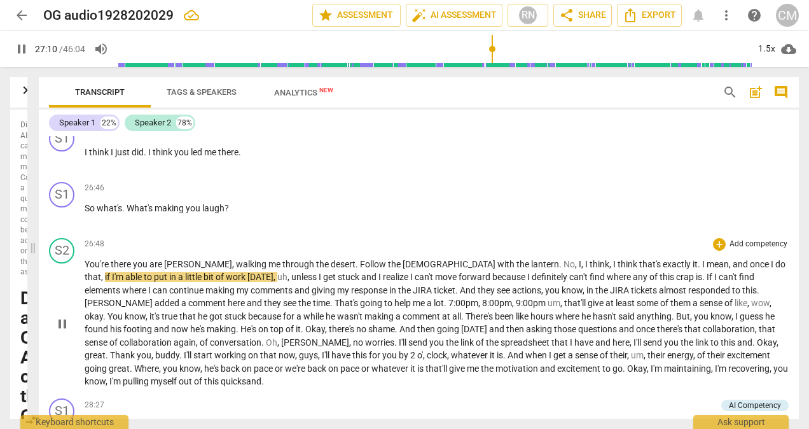
click at [60, 320] on span "pause" at bounding box center [62, 323] width 15 height 15
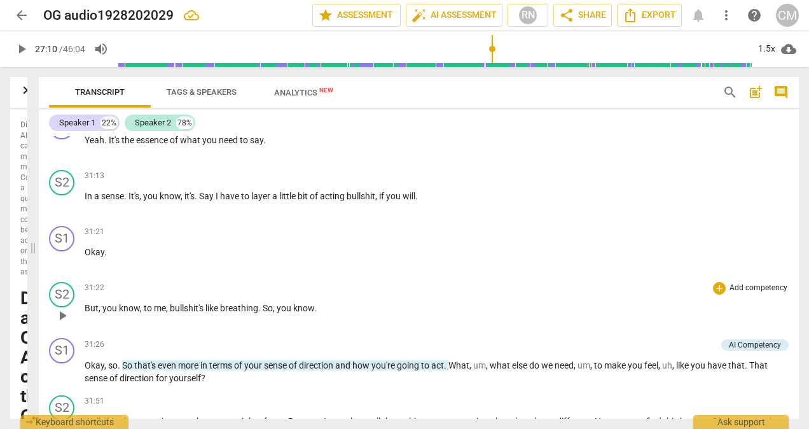
scroll to position [4617, 0]
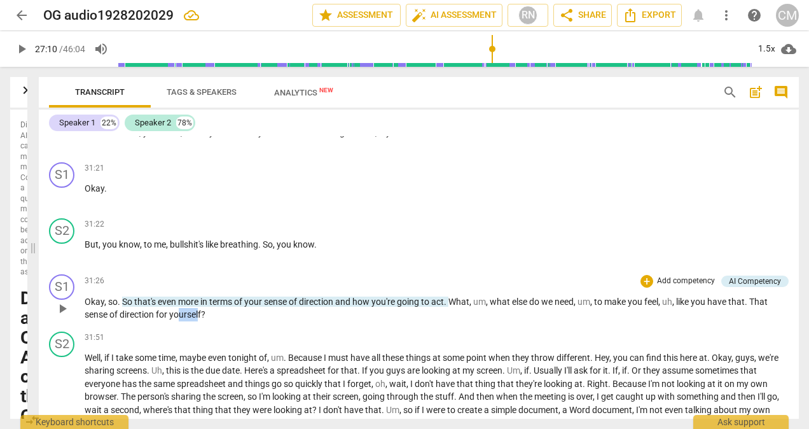
drag, startPoint x: 200, startPoint y: 312, endPoint x: 181, endPoint y: 312, distance: 19.7
click at [181, 312] on span "yourself" at bounding box center [185, 314] width 32 height 10
click at [221, 322] on div "S1 play_arrow pause 31:26 + Add competency AI Competency keyboard_arrow_right O…" at bounding box center [419, 297] width 760 height 57
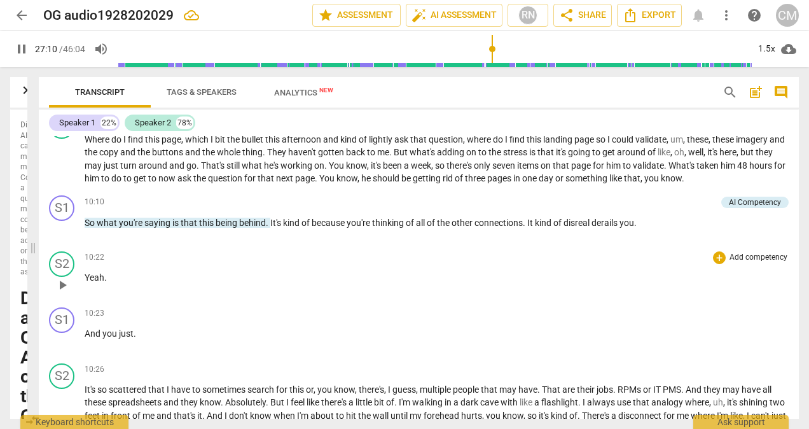
scroll to position [3975, 0]
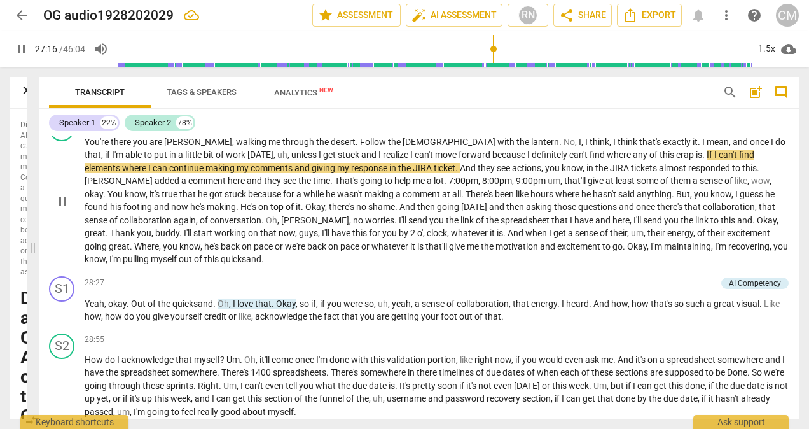
click at [63, 205] on span "pause" at bounding box center [62, 201] width 15 height 15
type input "1637"
